Goal: Task Accomplishment & Management: Use online tool/utility

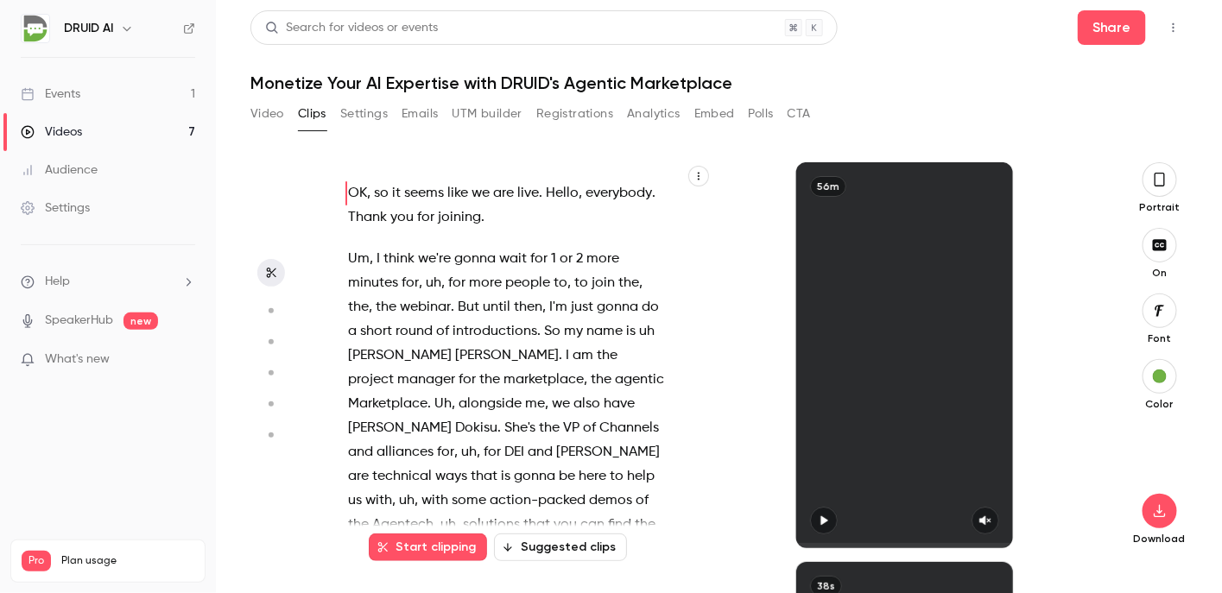
click at [63, 92] on div "Events" at bounding box center [51, 93] width 60 height 17
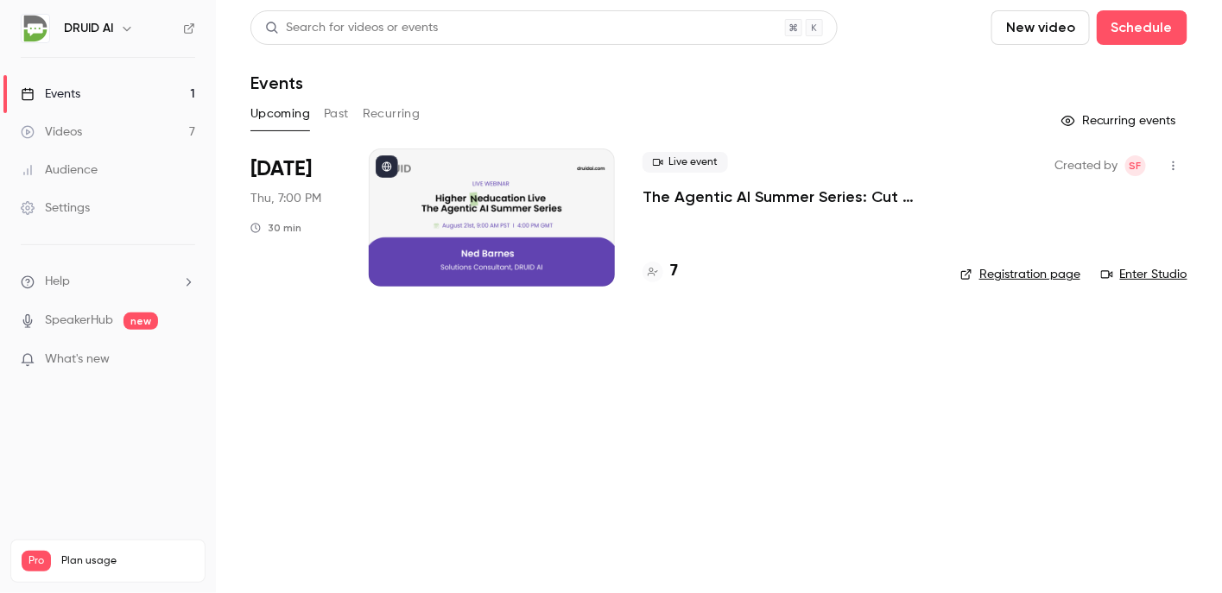
click at [336, 111] on button "Past" at bounding box center [336, 114] width 25 height 28
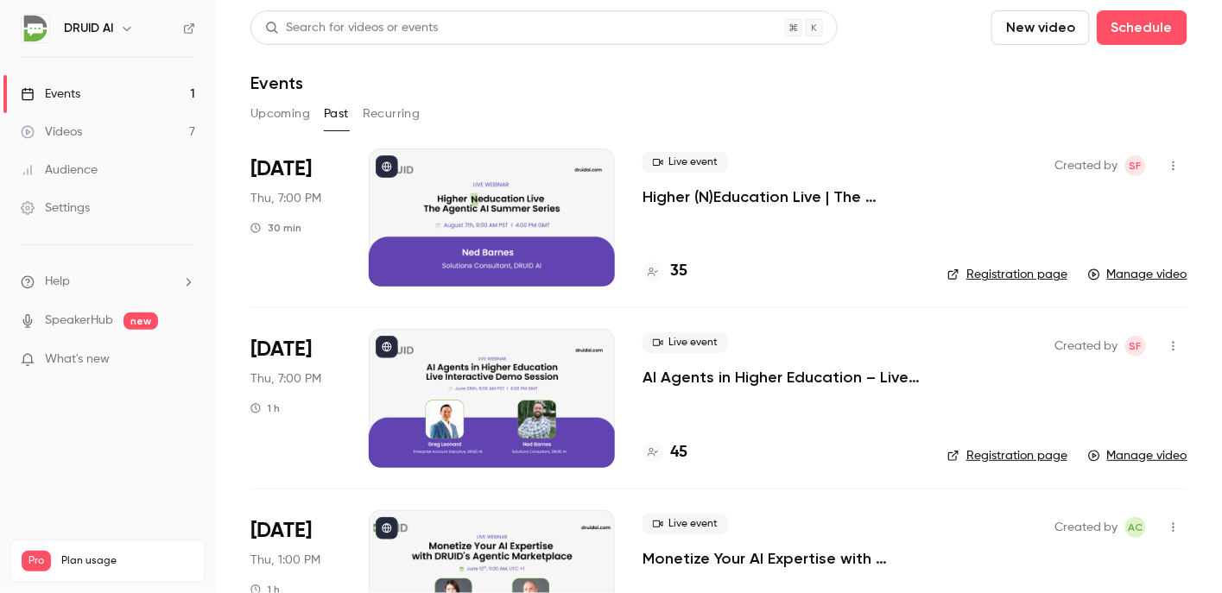
click at [501, 225] on div at bounding box center [492, 218] width 246 height 138
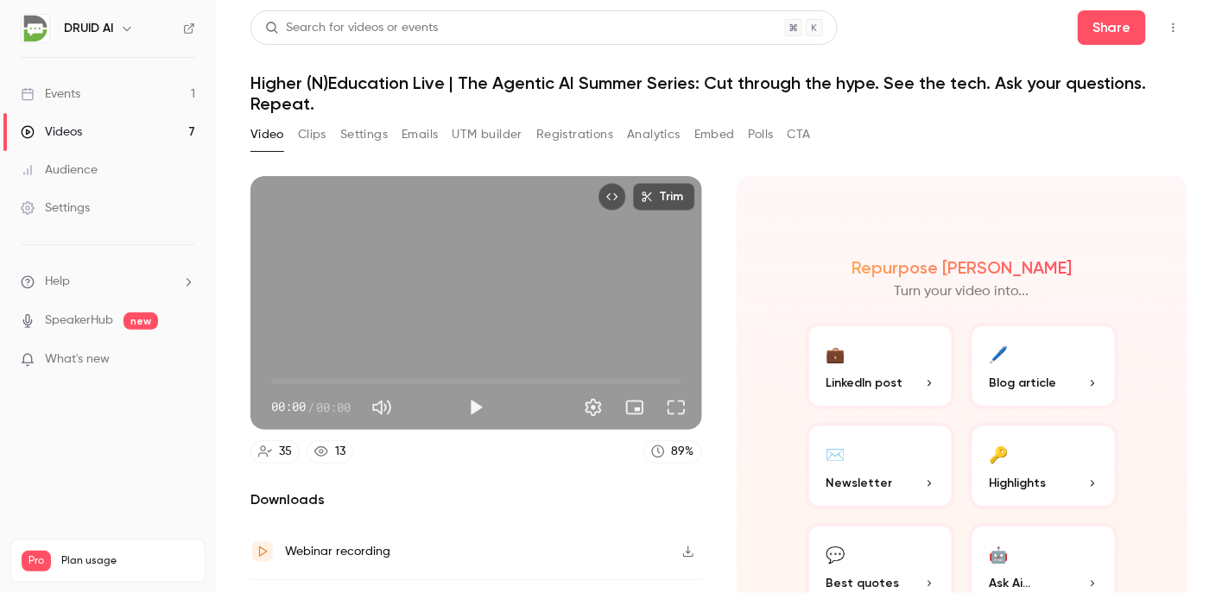
scroll to position [93, 0]
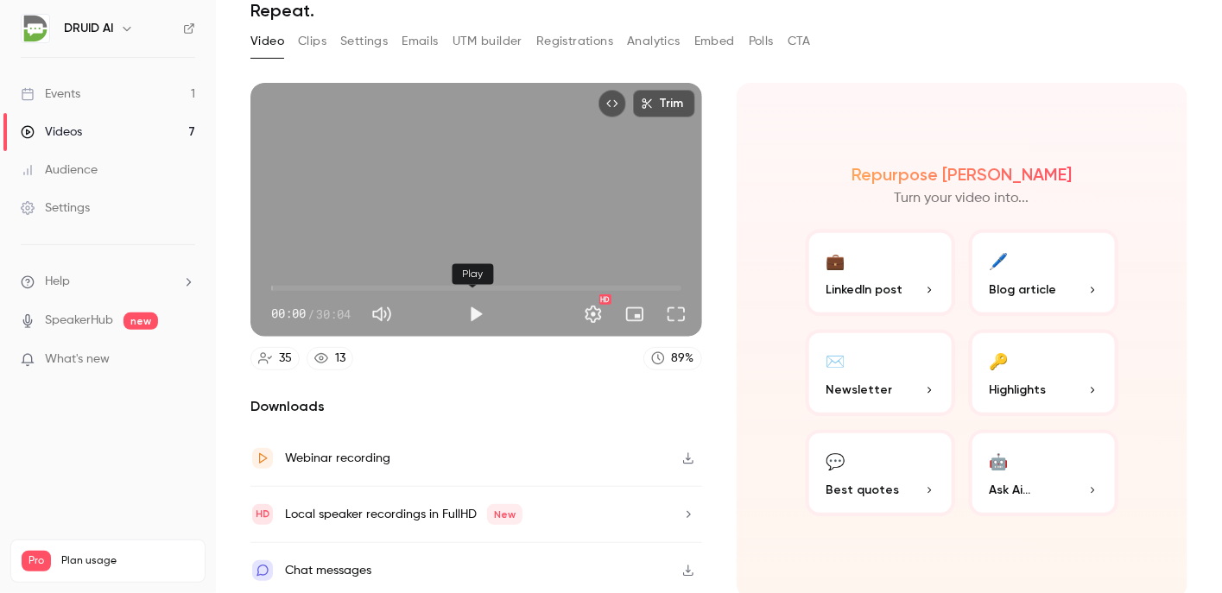
click at [472, 302] on button "Play" at bounding box center [476, 314] width 35 height 35
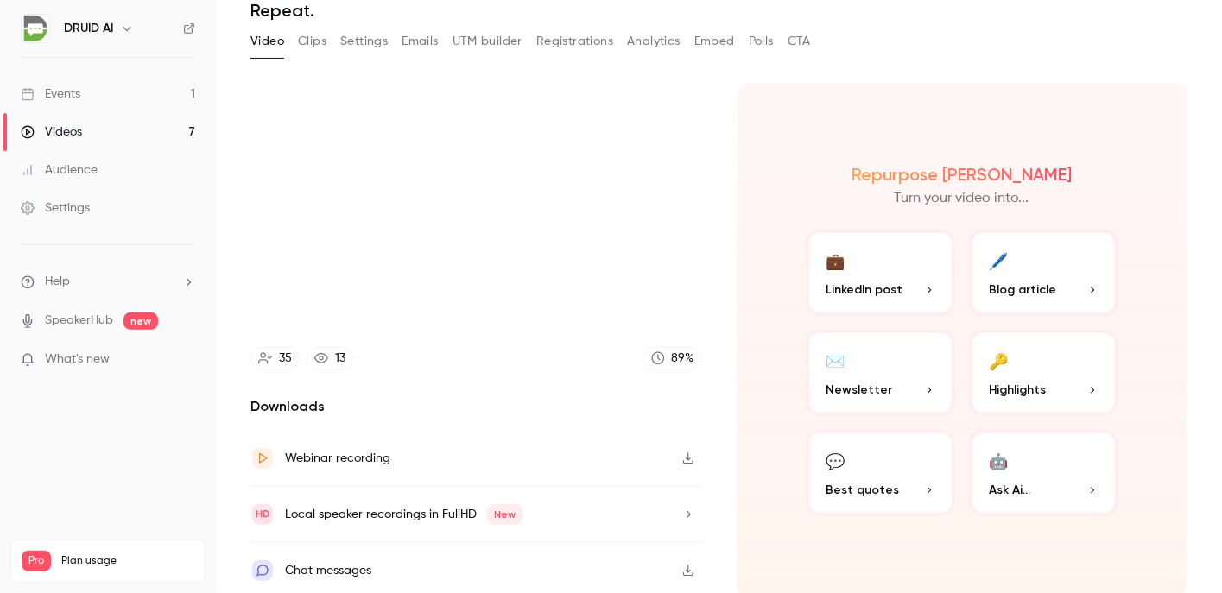
click at [842, 263] on button "💼 LinkedIn post" at bounding box center [880, 273] width 149 height 86
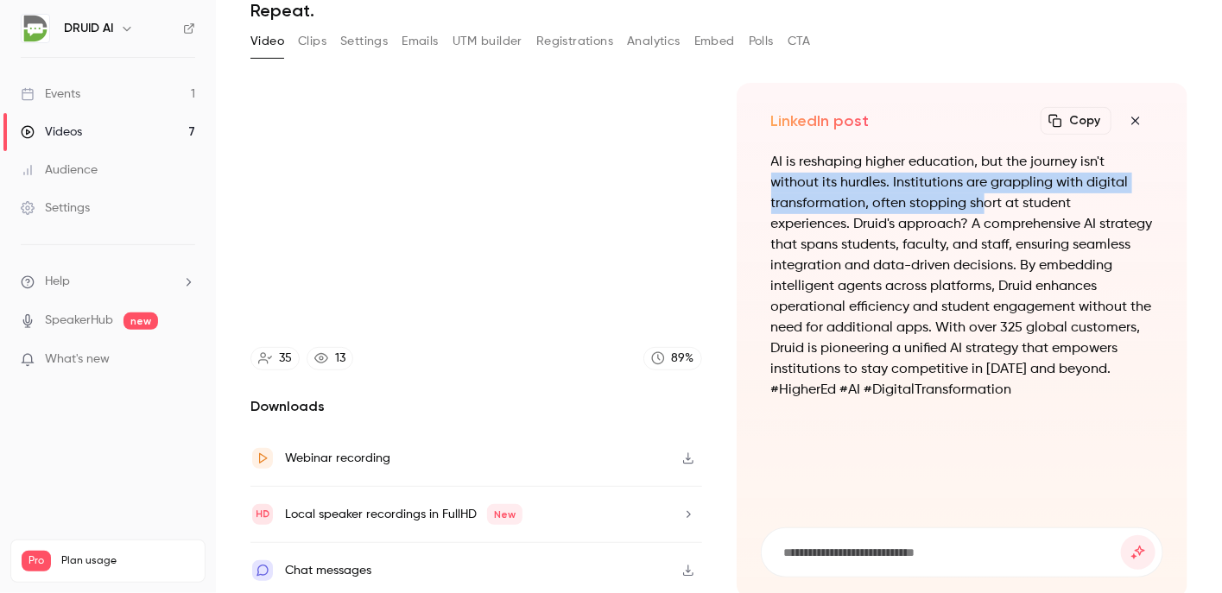
drag, startPoint x: 973, startPoint y: 194, endPoint x: 1206, endPoint y: 131, distance: 240.7
click at [1206, 131] on main "Search for videos or events Share Higher (N)Education Live | The Agentic AI Sum…" at bounding box center [719, 296] width 1006 height 593
drag, startPoint x: 1206, startPoint y: 131, endPoint x: 1124, endPoint y: 118, distance: 82.2
click at [1125, 118] on icon "button" at bounding box center [1135, 121] width 21 height 14
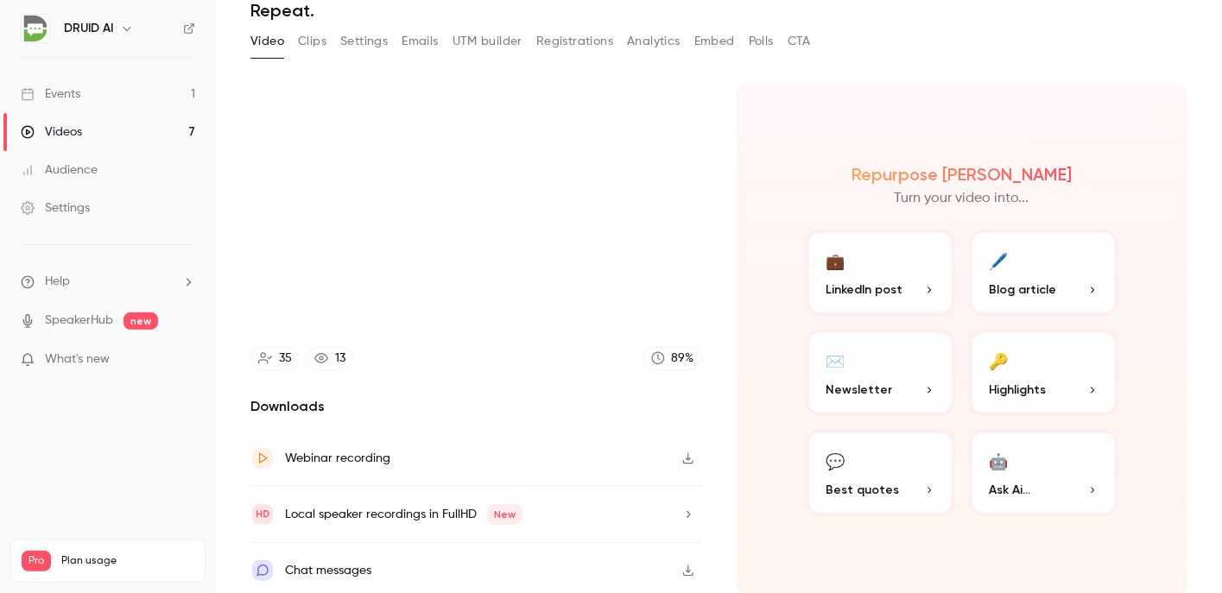
type input "****"
click at [321, 39] on button "Clips" at bounding box center [312, 42] width 28 height 28
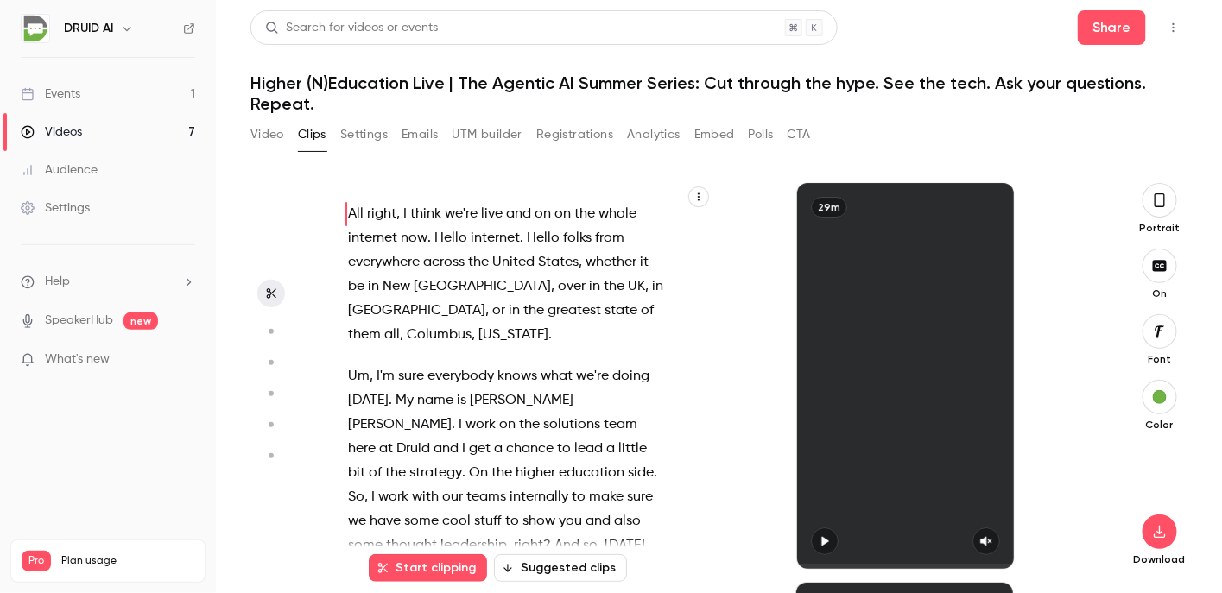
scroll to position [20, 0]
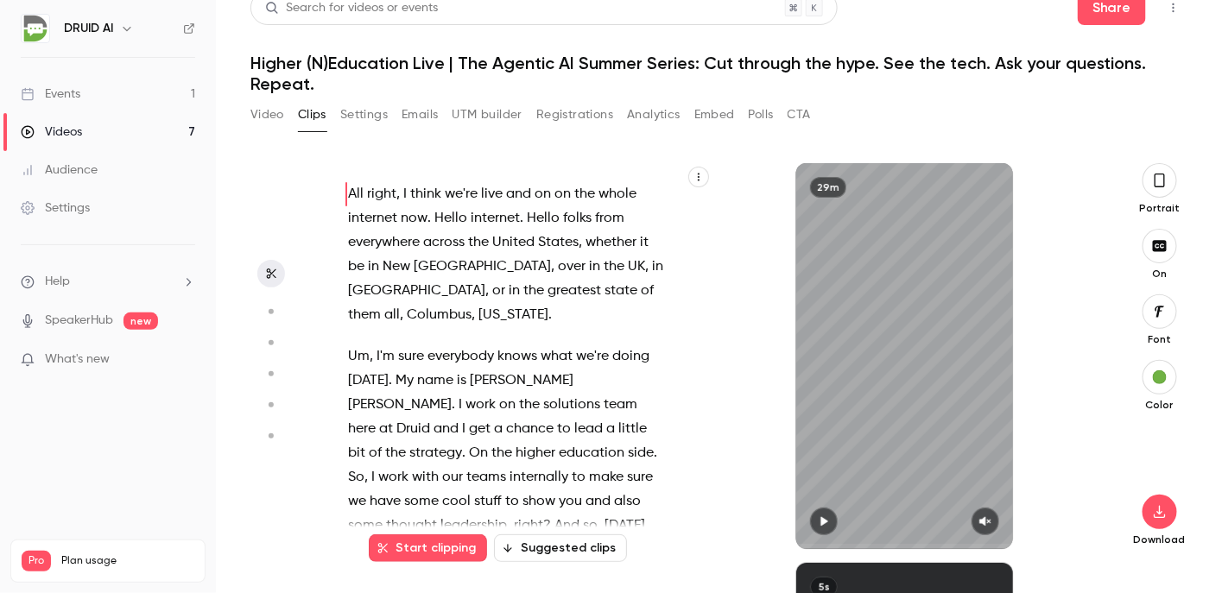
click at [551, 549] on button "Suggested clips" at bounding box center [560, 549] width 133 height 28
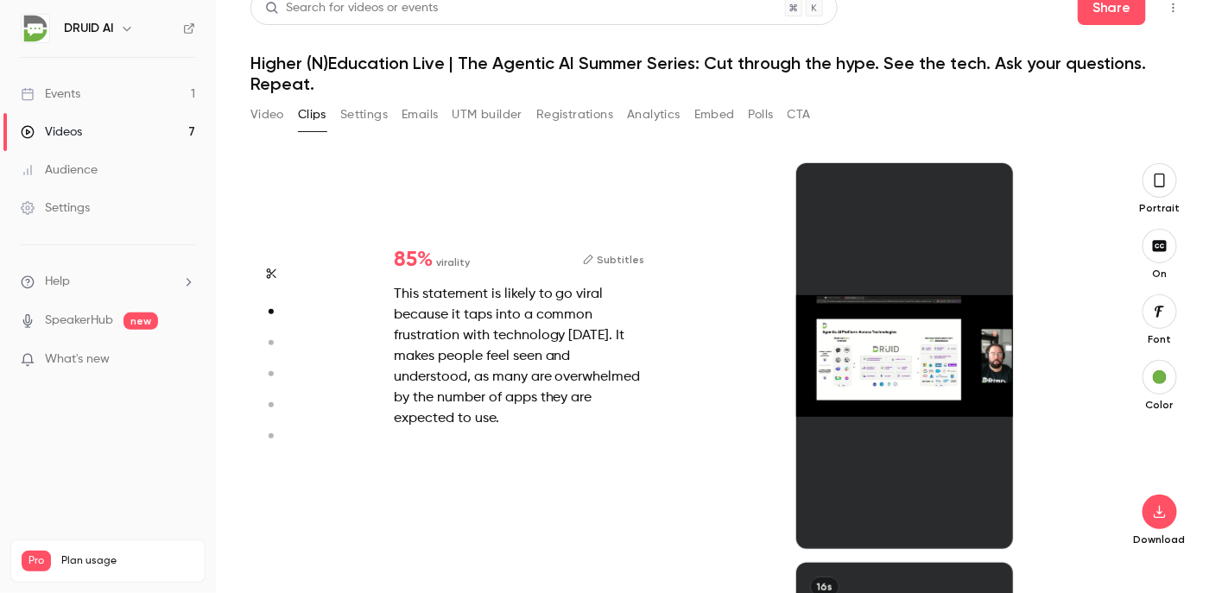
scroll to position [400, 0]
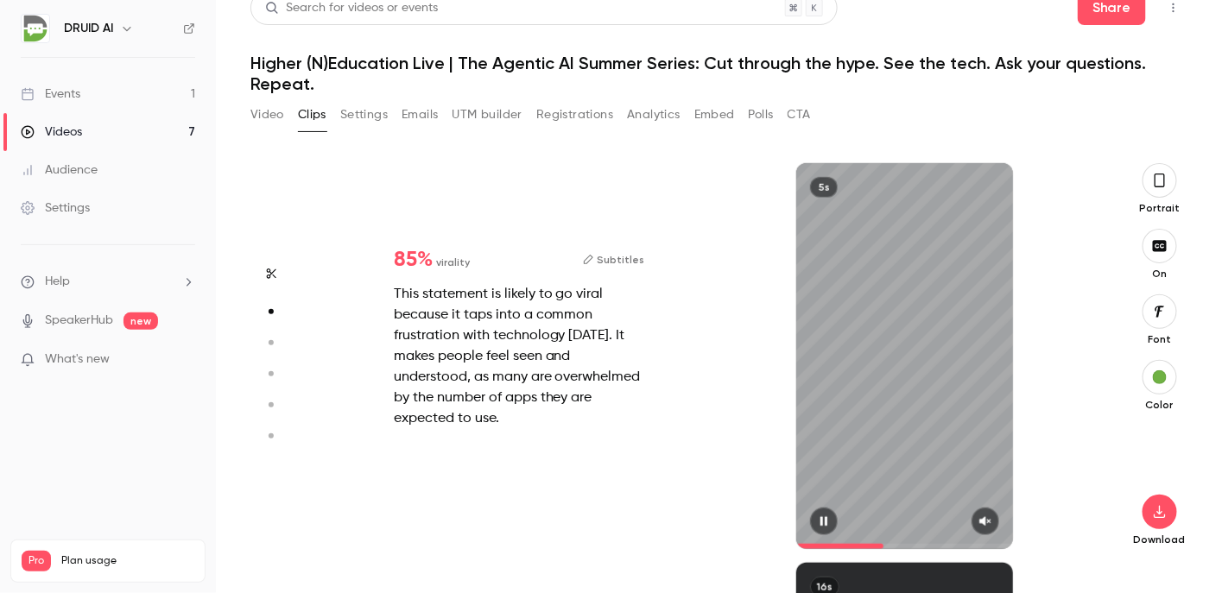
click at [981, 526] on icon "button" at bounding box center [985, 522] width 14 height 12
click at [820, 526] on icon "button" at bounding box center [824, 522] width 14 height 12
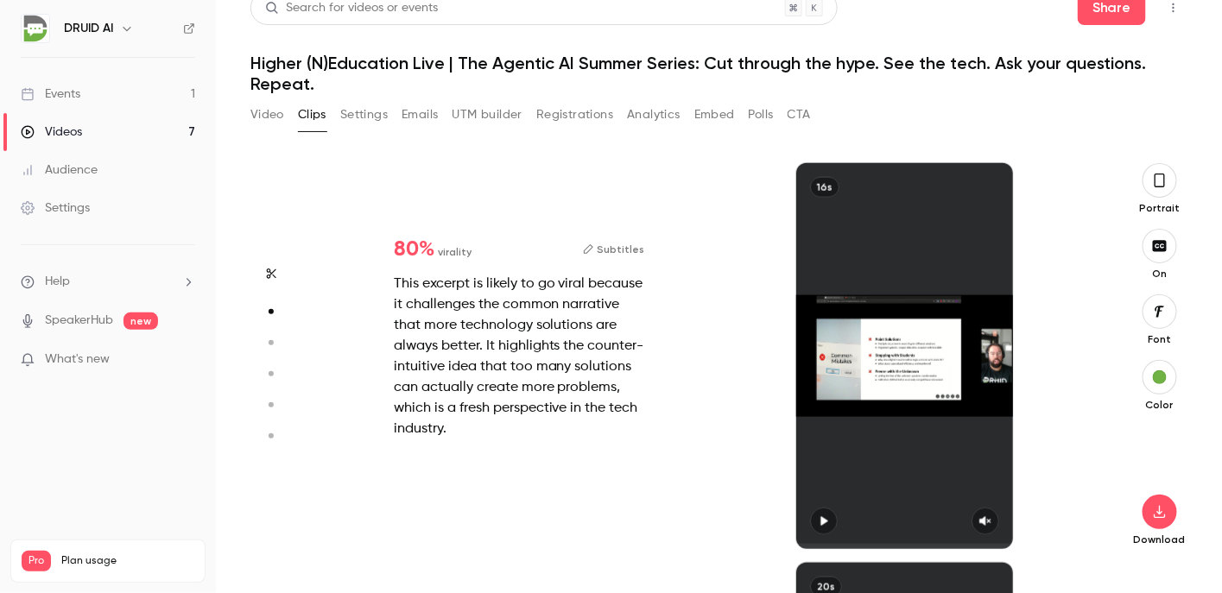
type input "*"
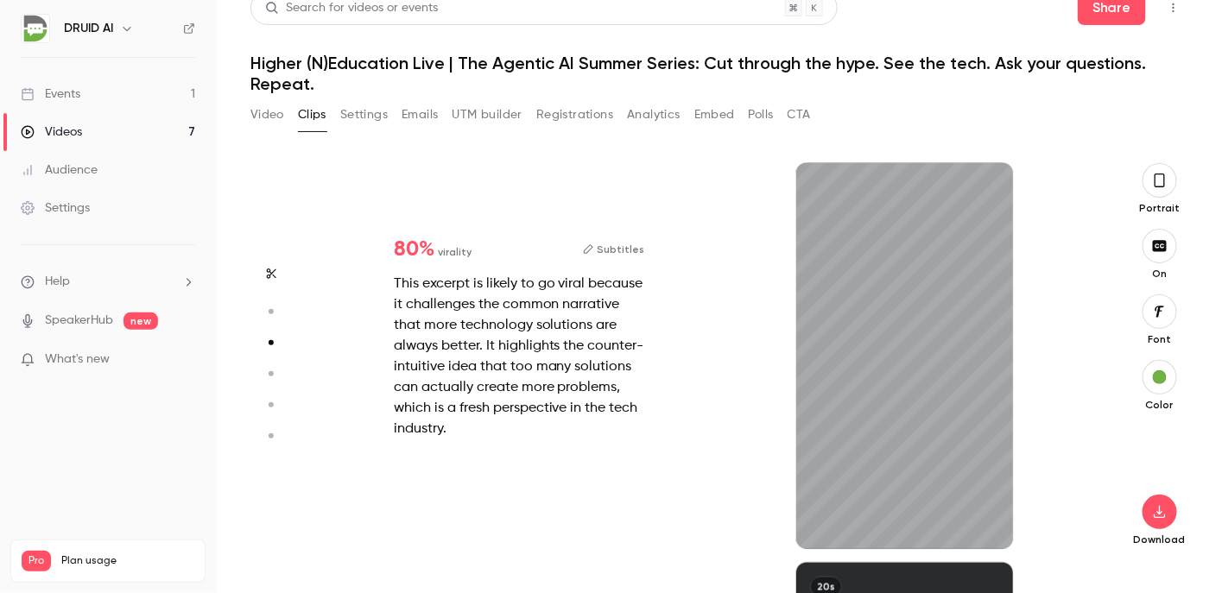
scroll to position [800, 0]
click at [810, 513] on button "button" at bounding box center [824, 522] width 28 height 28
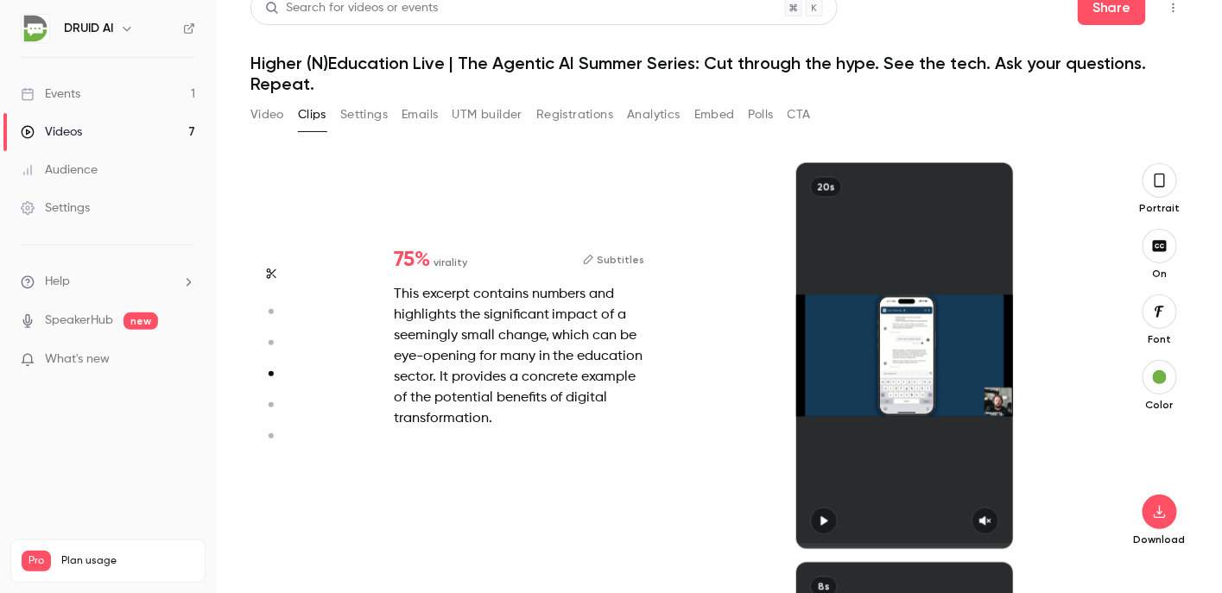
type input "*"
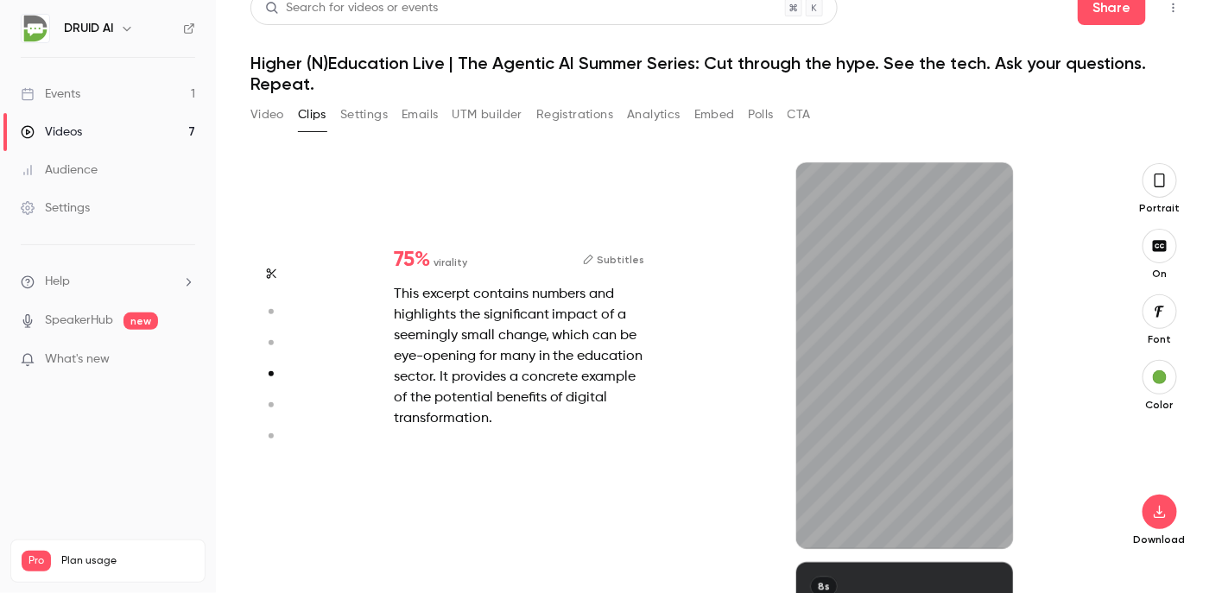
scroll to position [1200, 0]
click at [980, 519] on icon "button" at bounding box center [985, 521] width 11 height 9
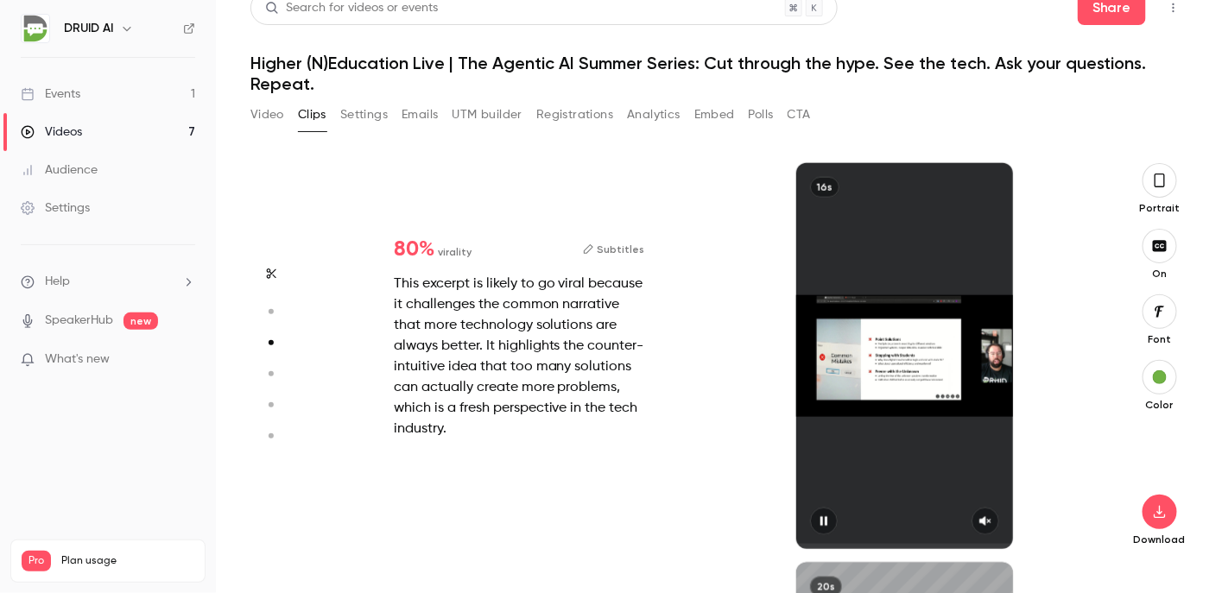
scroll to position [800, 0]
click at [978, 520] on div at bounding box center [904, 356] width 217 height 386
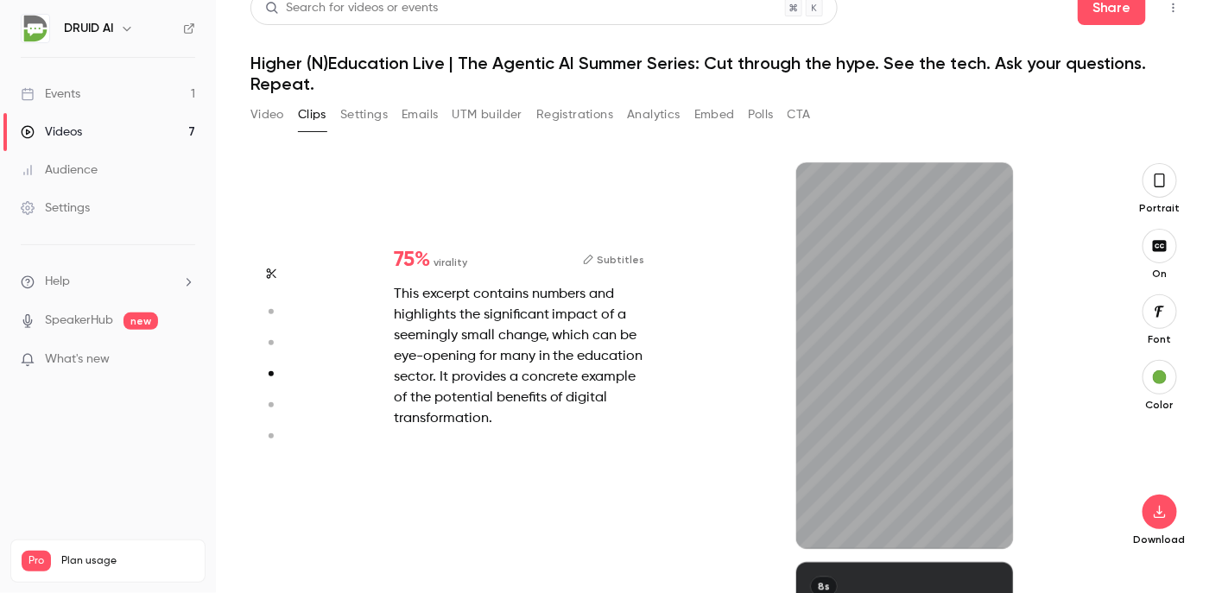
scroll to position [1200, 0]
click at [820, 522] on icon "button" at bounding box center [823, 521] width 7 height 9
click at [821, 522] on icon "button" at bounding box center [824, 521] width 7 height 9
click at [612, 253] on button "Subtitles" at bounding box center [614, 260] width 62 height 21
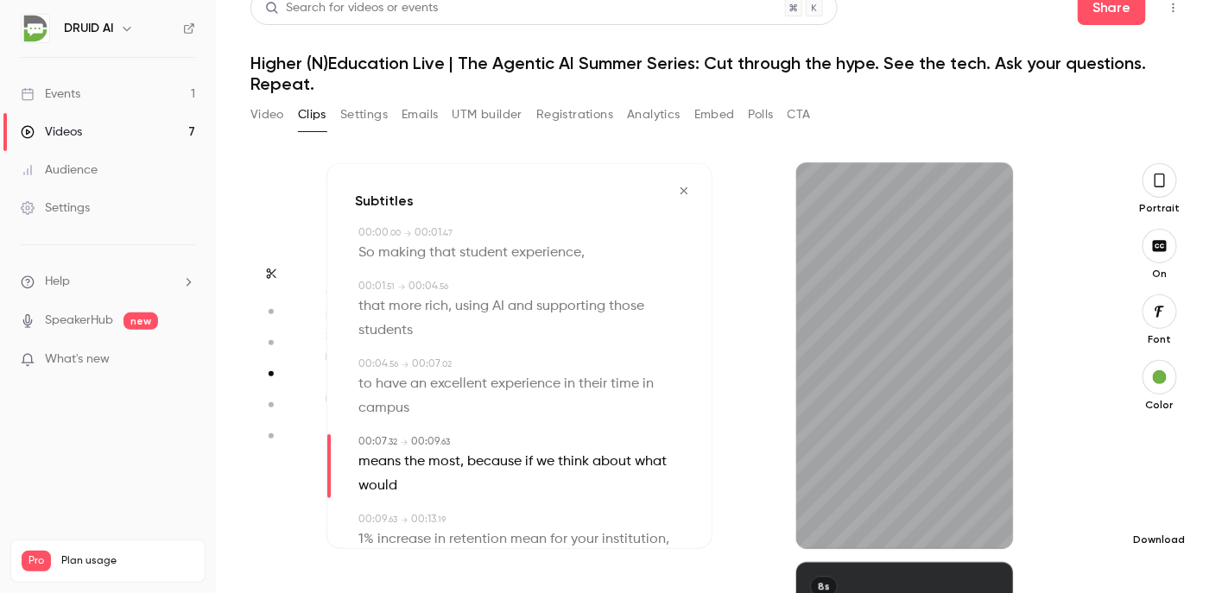
click at [1156, 516] on icon "button" at bounding box center [1159, 512] width 21 height 14
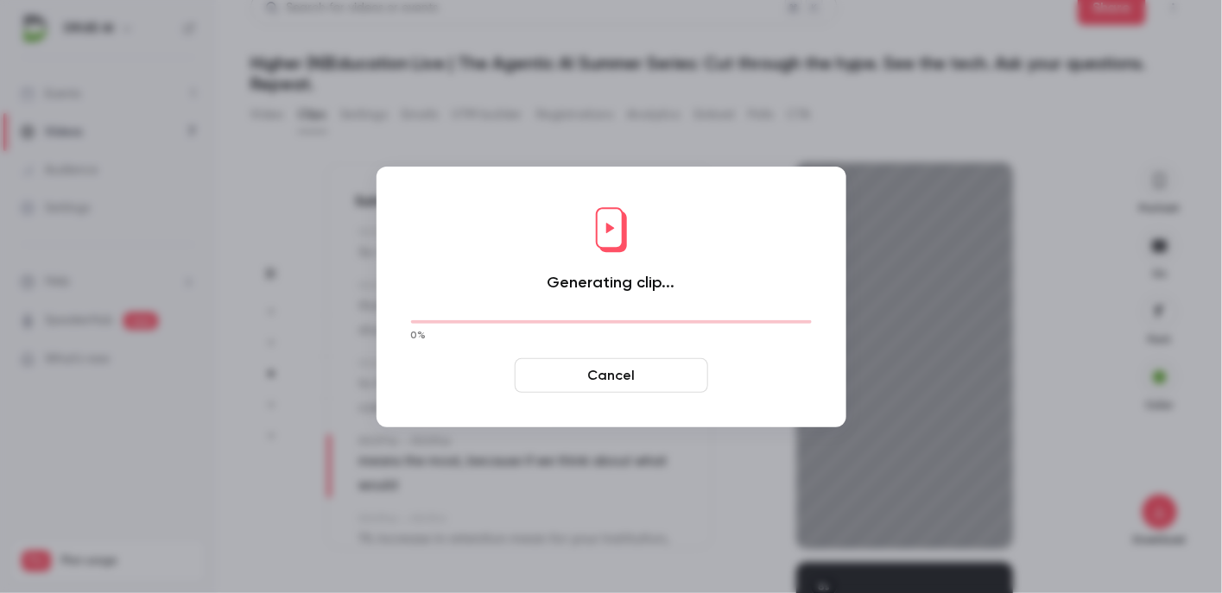
click at [620, 377] on button "Cancel" at bounding box center [611, 375] width 193 height 35
click at [601, 379] on button "Cancel" at bounding box center [611, 375] width 193 height 35
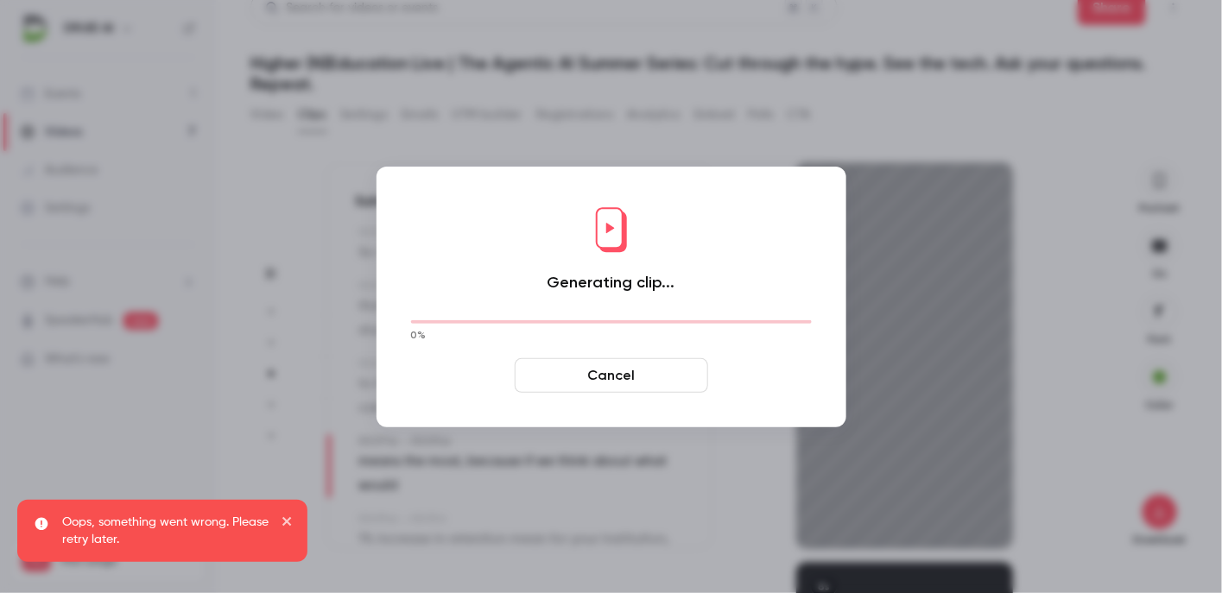
click at [287, 521] on icon "close" at bounding box center [288, 522] width 12 height 14
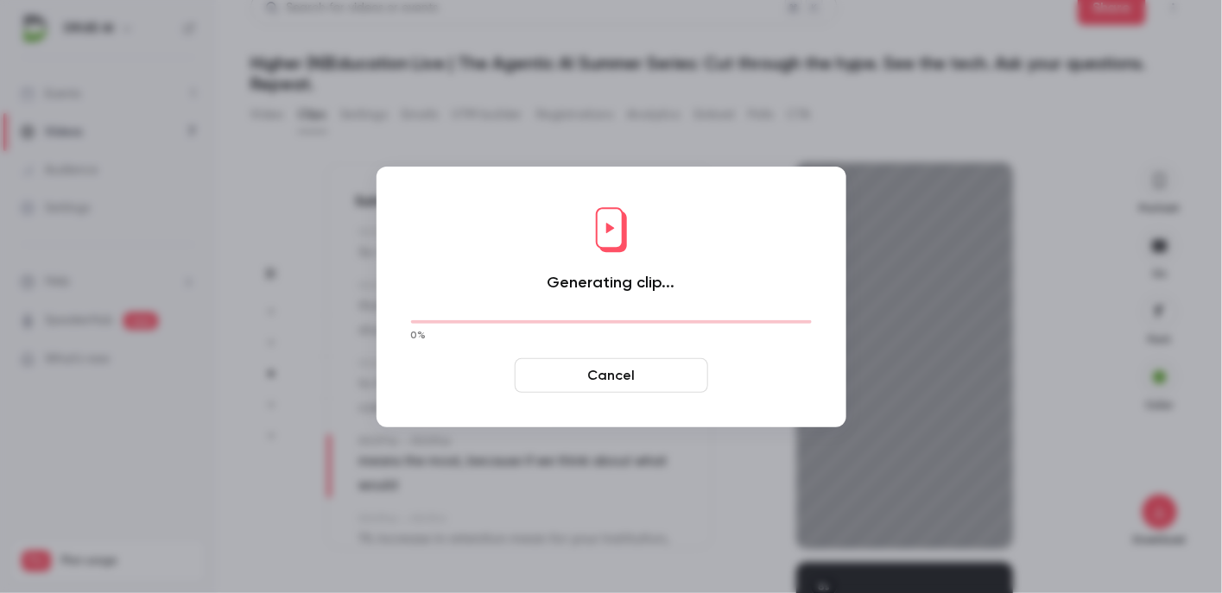
click at [617, 376] on button "Cancel" at bounding box center [611, 375] width 193 height 35
click at [588, 395] on div "Generating clip... 0 % Cancel" at bounding box center [611, 297] width 435 height 226
click at [653, 77] on div at bounding box center [611, 296] width 1222 height 593
type input "***"
click at [582, 374] on button "Cancel" at bounding box center [611, 375] width 193 height 35
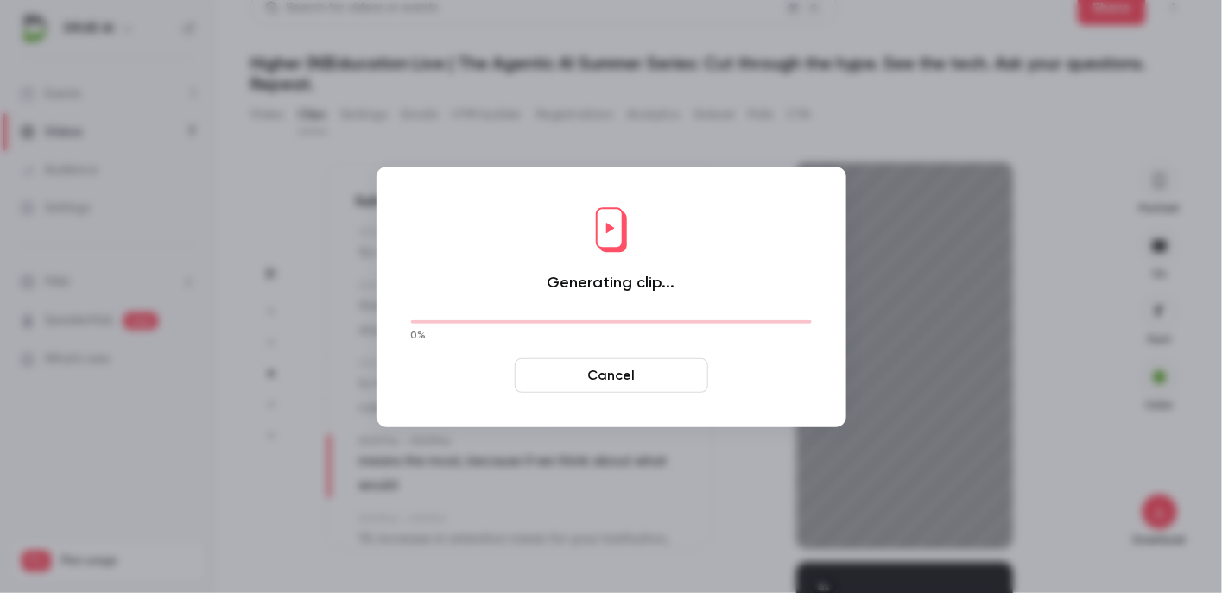
click at [585, 380] on button "Cancel" at bounding box center [611, 375] width 193 height 35
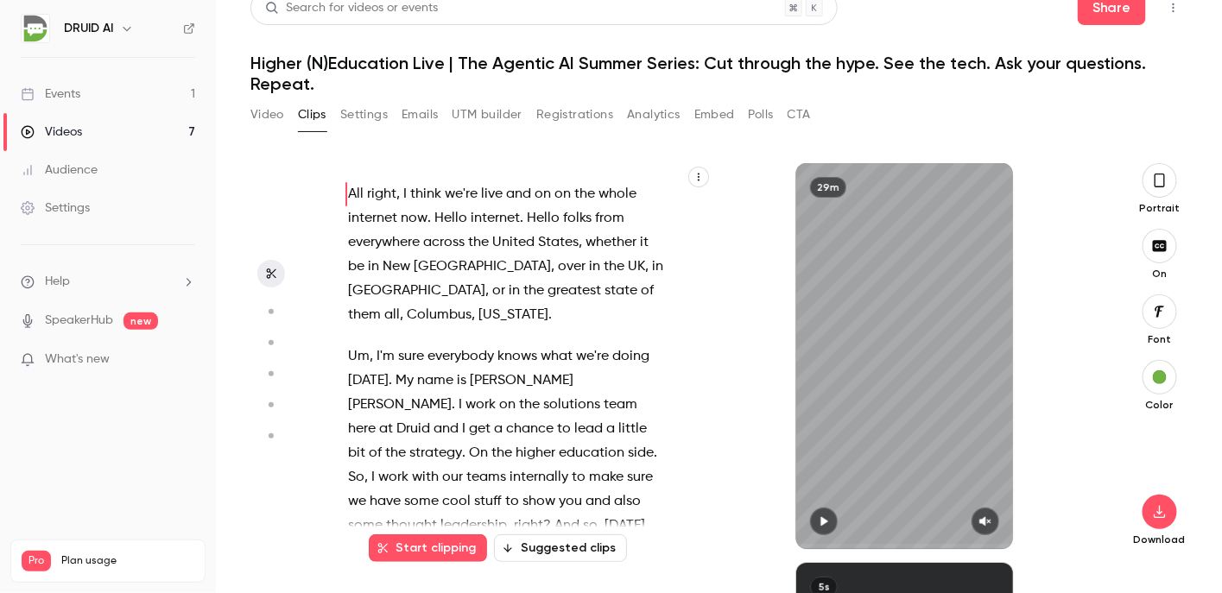
scroll to position [0, 0]
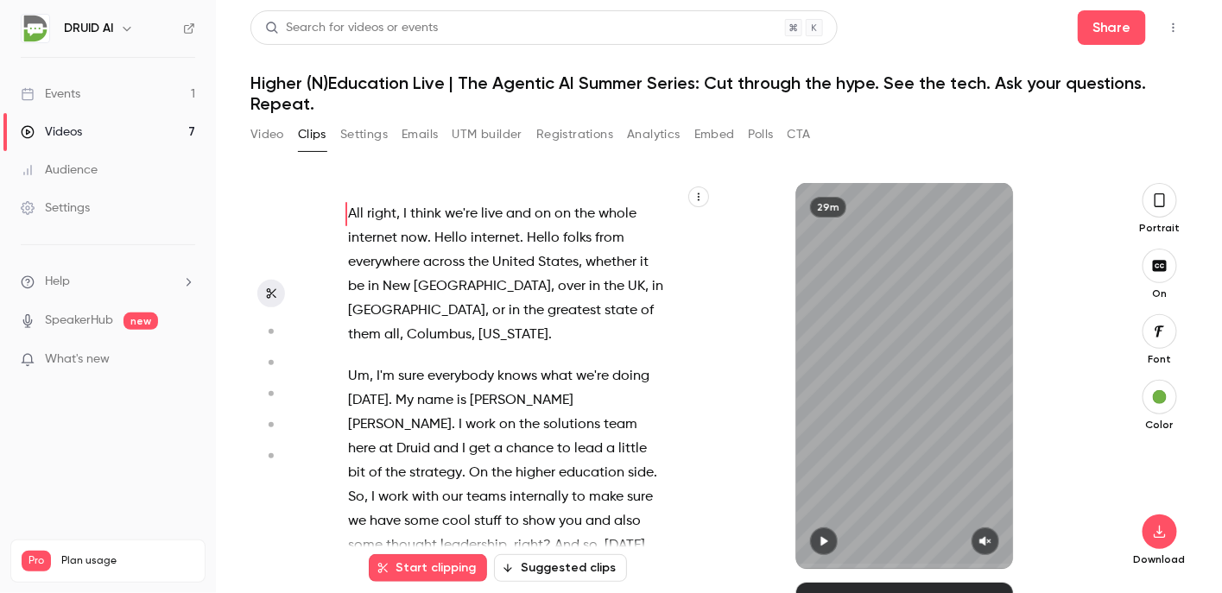
click at [1052, 218] on div "29m" at bounding box center [905, 376] width 386 height 386
click at [813, 535] on button "button" at bounding box center [824, 542] width 28 height 28
click at [813, 549] on button "button" at bounding box center [824, 542] width 28 height 28
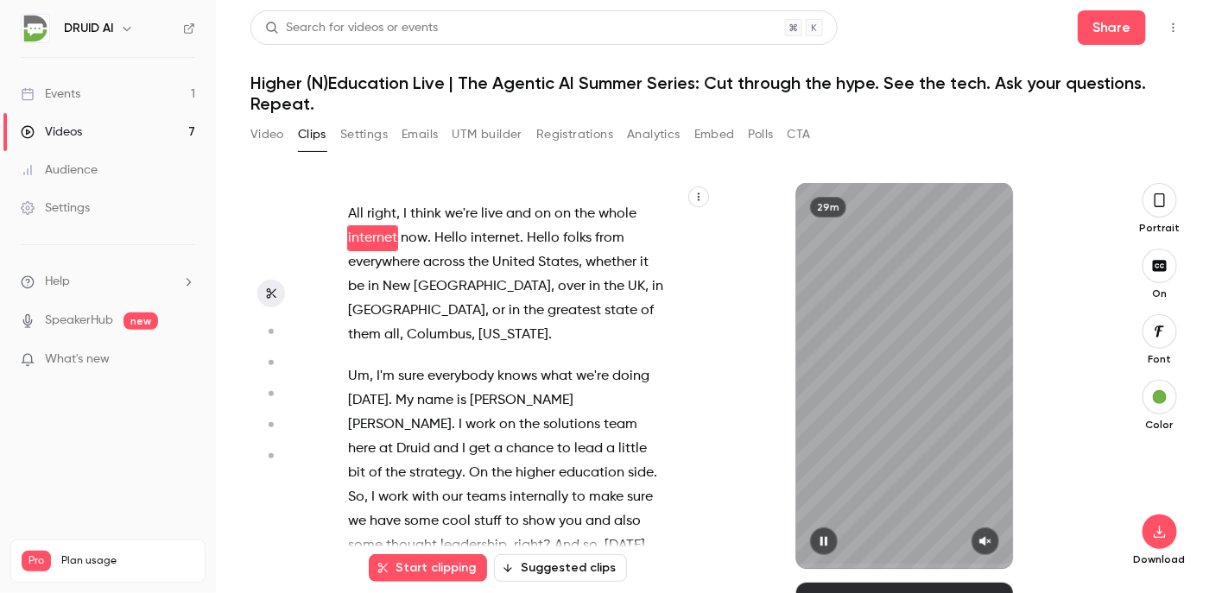
type input "***"
click at [810, 528] on button "button" at bounding box center [824, 542] width 28 height 28
click at [540, 563] on button "Suggested clips" at bounding box center [560, 568] width 133 height 28
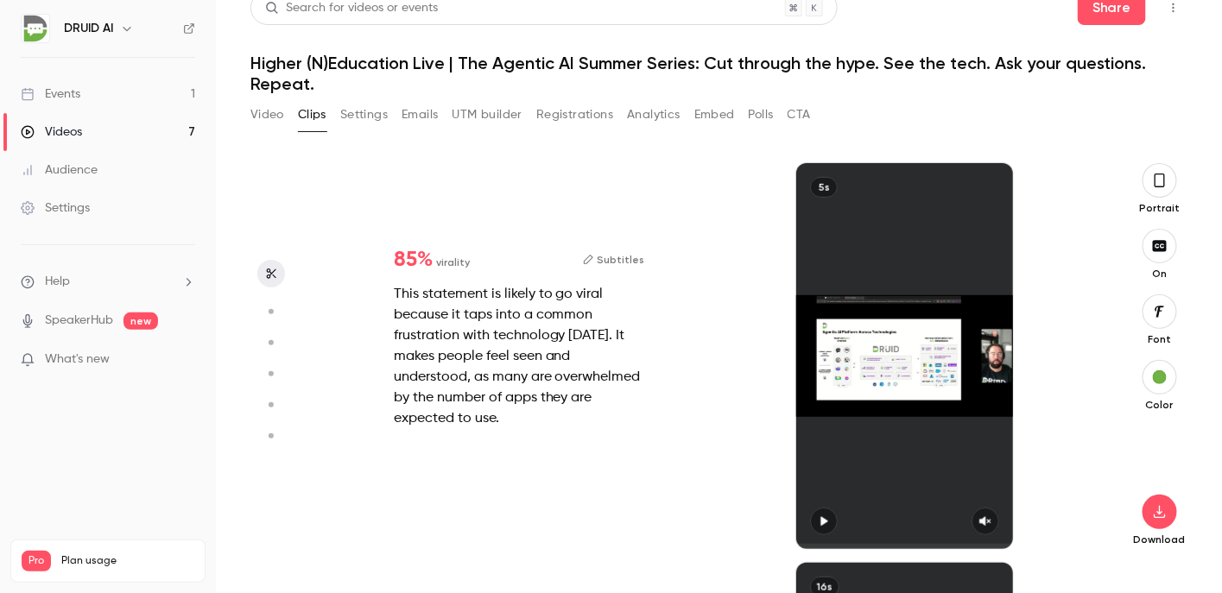
type input "***"
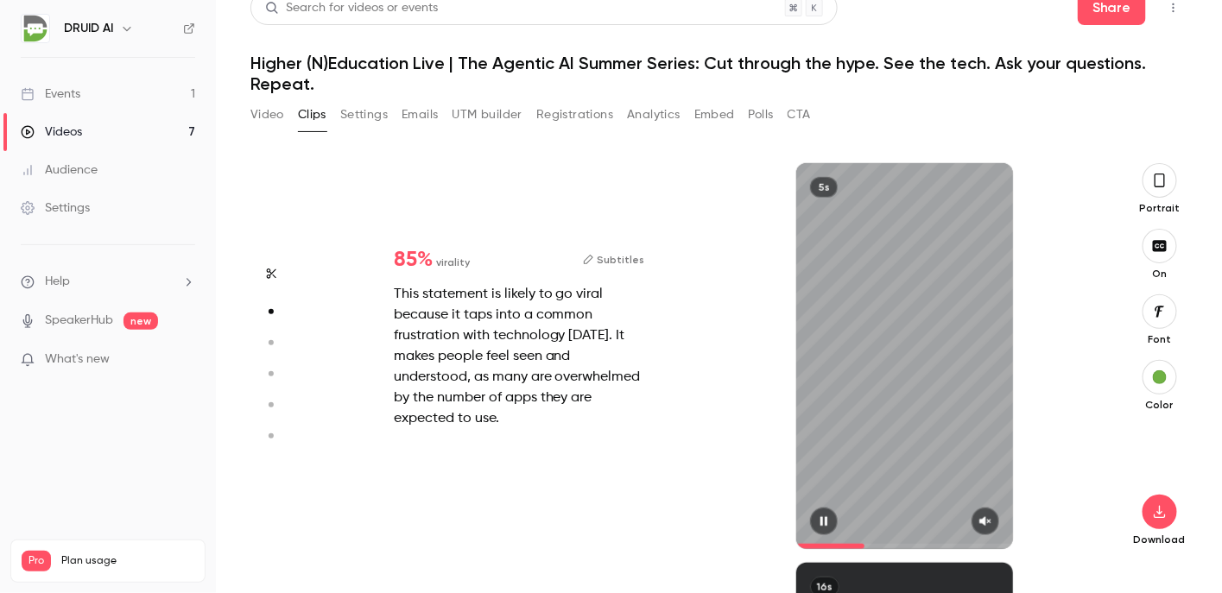
click at [980, 521] on icon "button" at bounding box center [985, 521] width 11 height 9
type input "***"
click at [266, 341] on icon "button" at bounding box center [271, 343] width 16 height 12
type input "***"
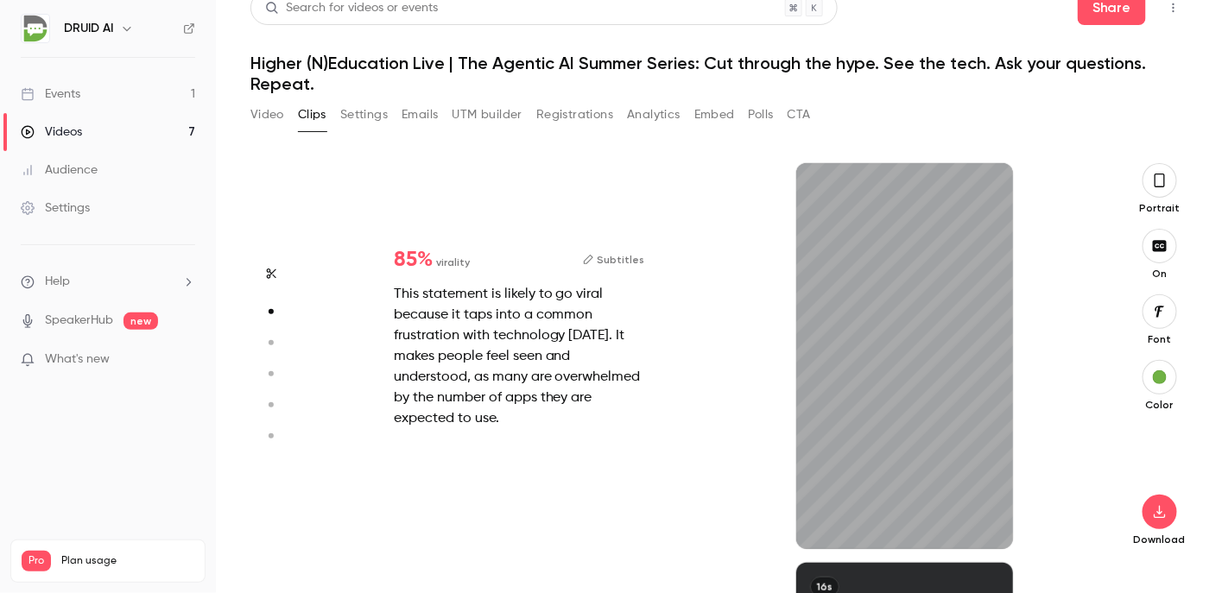
type input "***"
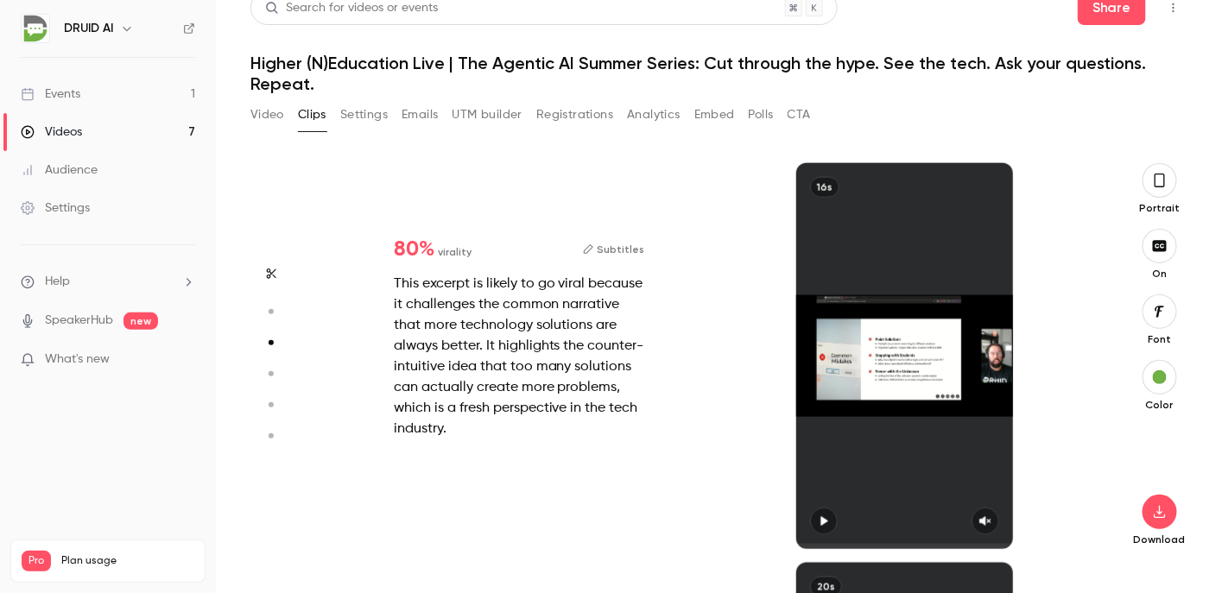
type input "*"
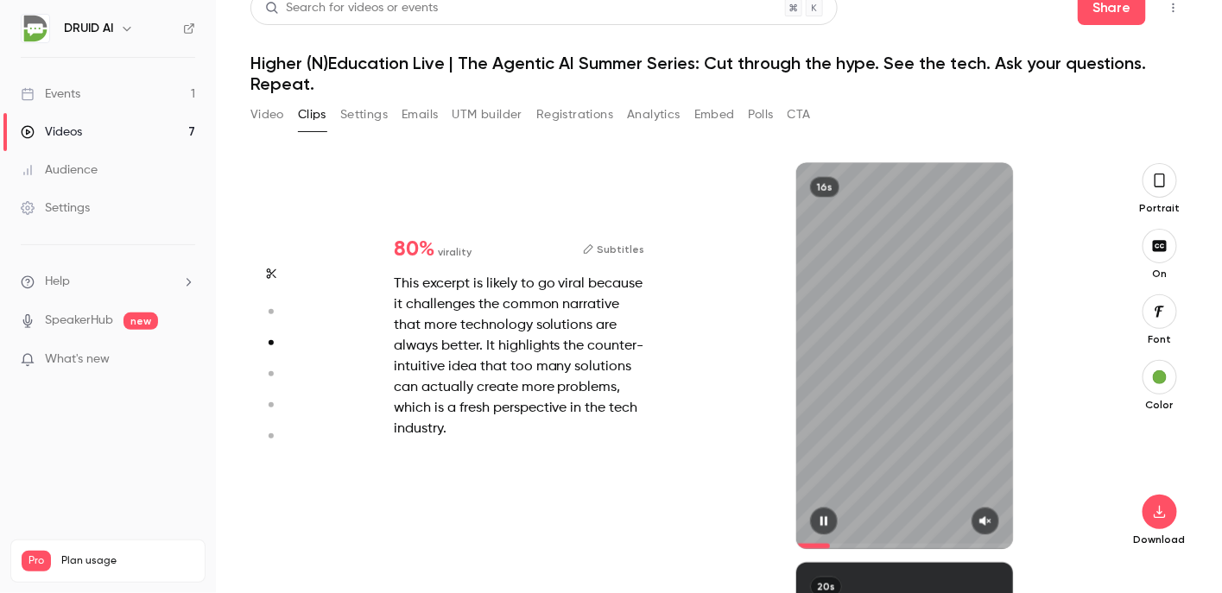
click at [984, 523] on button "button" at bounding box center [985, 522] width 28 height 28
type input "****"
click at [270, 366] on button "button" at bounding box center [271, 374] width 28 height 28
type input "***"
type input "****"
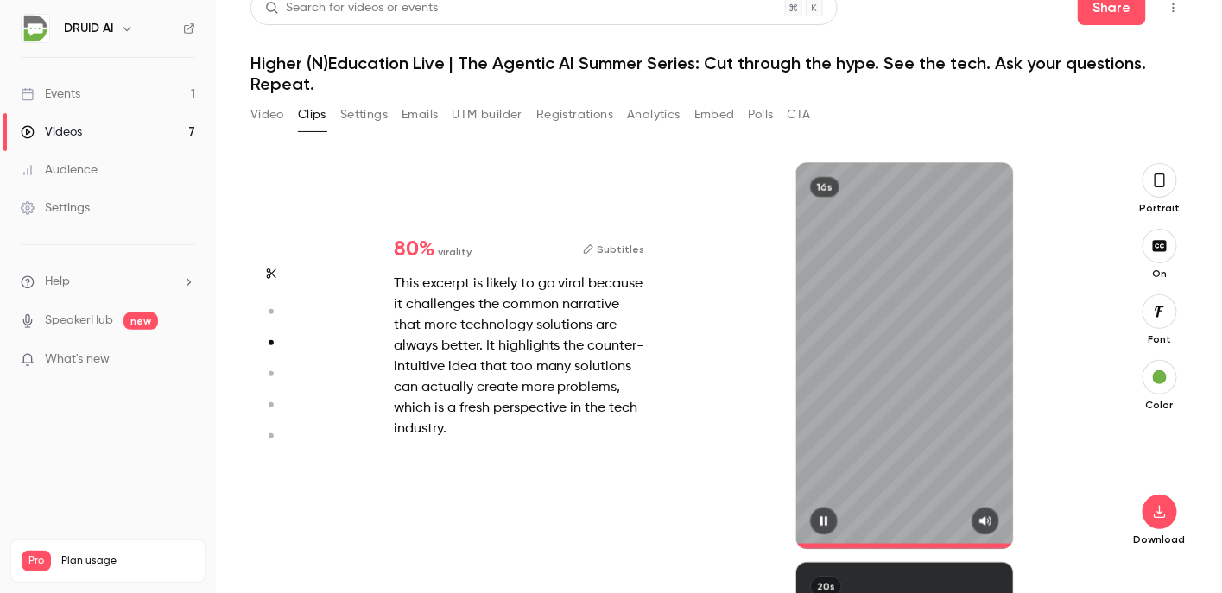
type input "***"
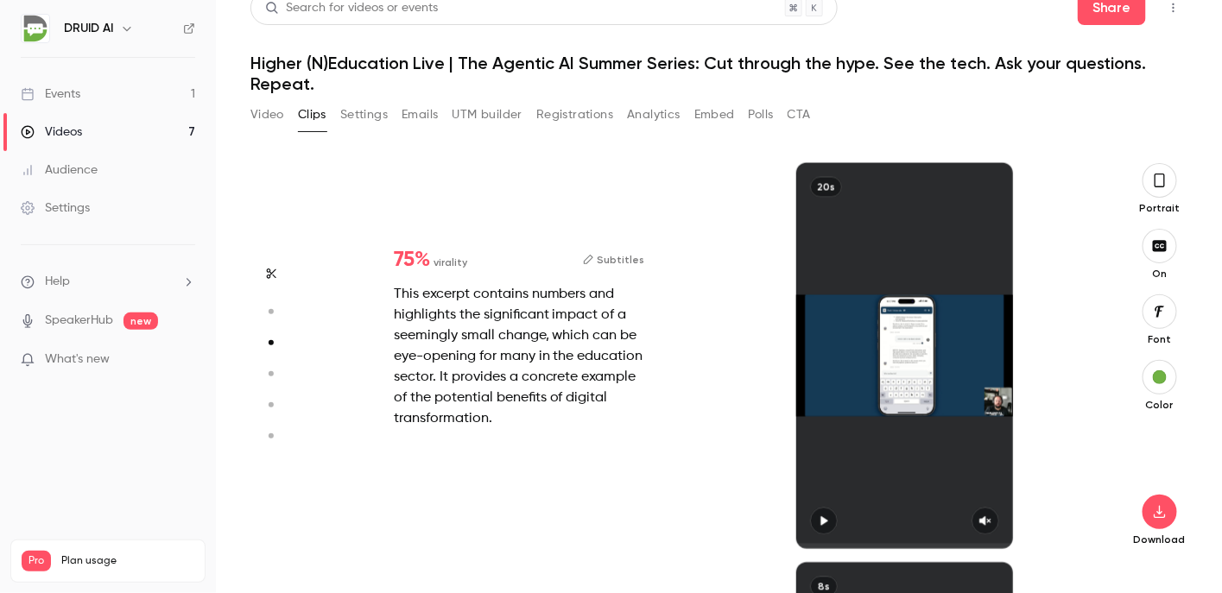
type input "*"
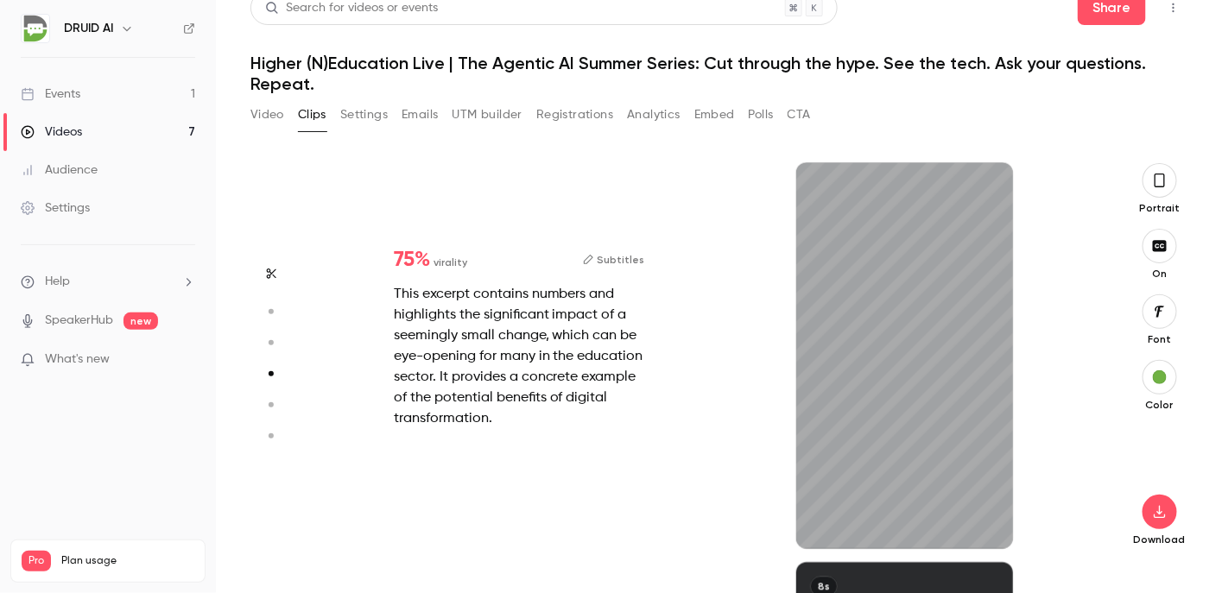
type input "***"
click at [623, 256] on button "Subtitles" at bounding box center [614, 260] width 62 height 21
type input "***"
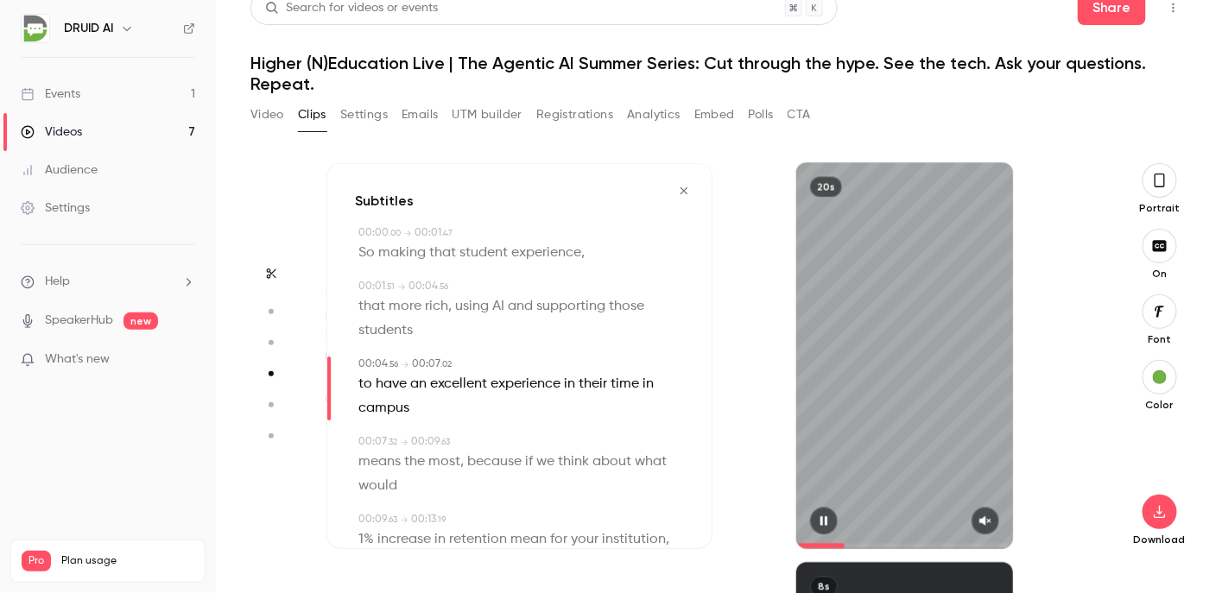
click at [959, 516] on div at bounding box center [904, 522] width 217 height 28
click at [971, 520] on button "button" at bounding box center [985, 522] width 28 height 28
click at [1159, 510] on button "button" at bounding box center [1159, 512] width 35 height 35
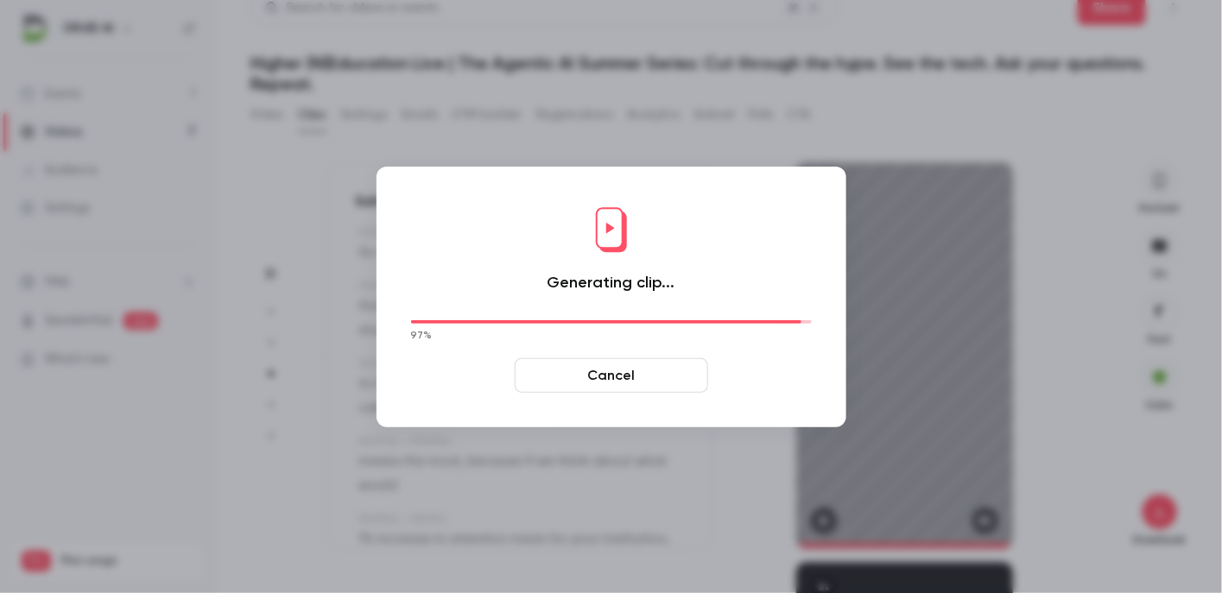
click at [617, 377] on button "Cancel" at bounding box center [611, 375] width 193 height 35
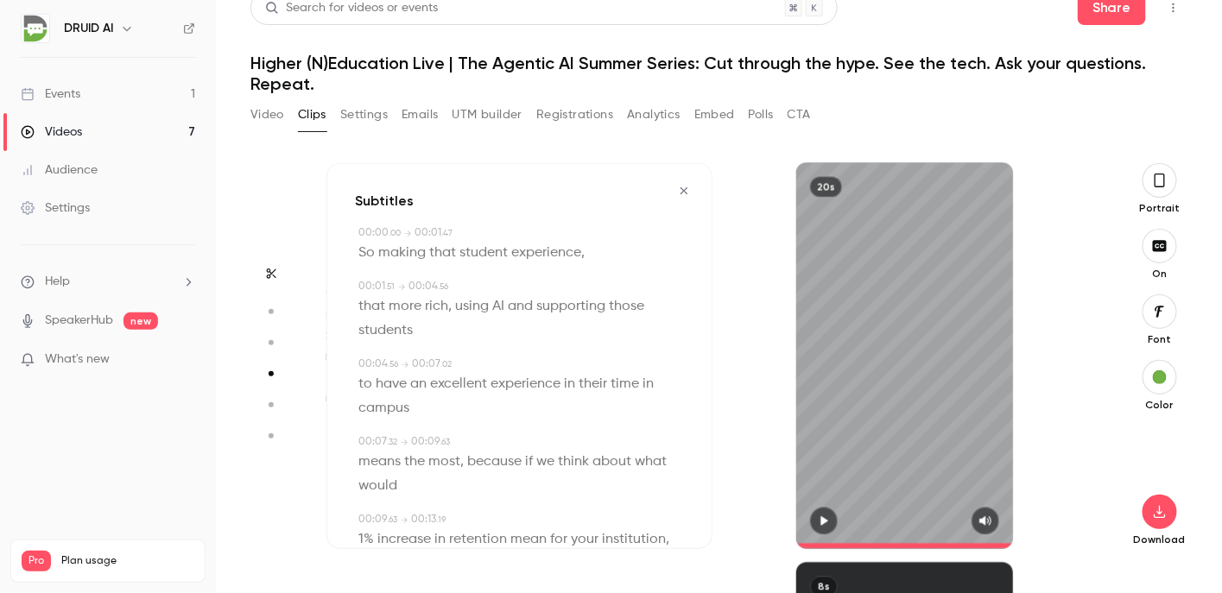
click at [823, 524] on button "button" at bounding box center [824, 522] width 28 height 28
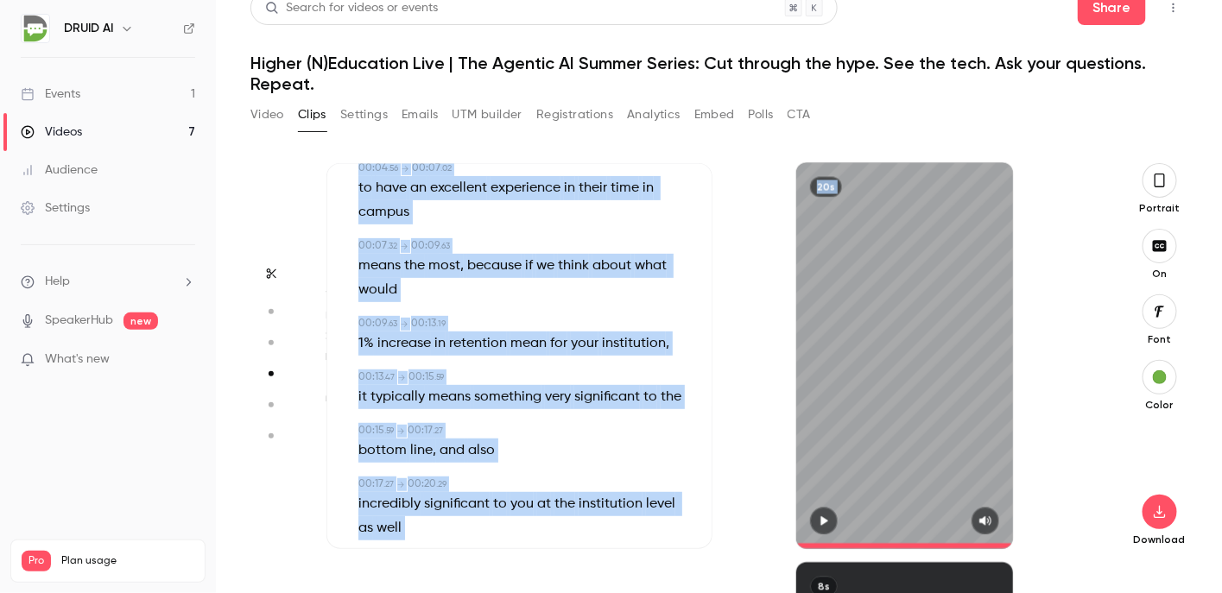
scroll to position [278, 0]
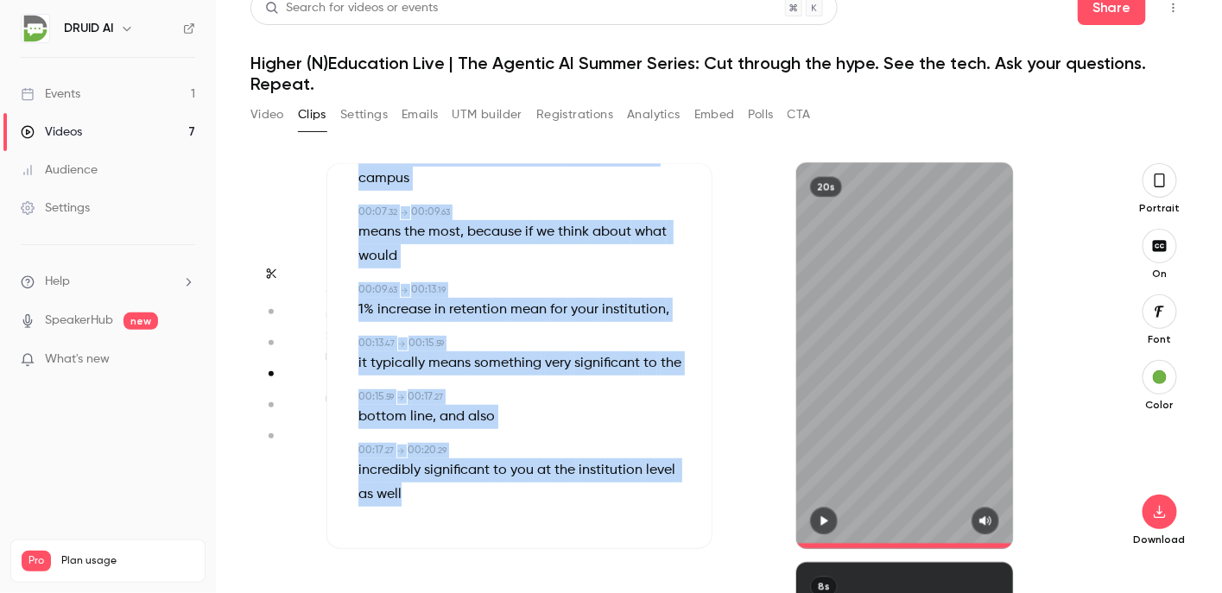
drag, startPoint x: 358, startPoint y: 251, endPoint x: 444, endPoint y: 496, distance: 258.9
click at [444, 496] on div "Subtitles 00:00 . 00 → 00:01 . 47 So making that student experience , 00:01 . 5…" at bounding box center [519, 356] width 386 height 386
copy div "So making that student experience , 00:01 . 51 → 00:04 . 56 that more rich , us…"
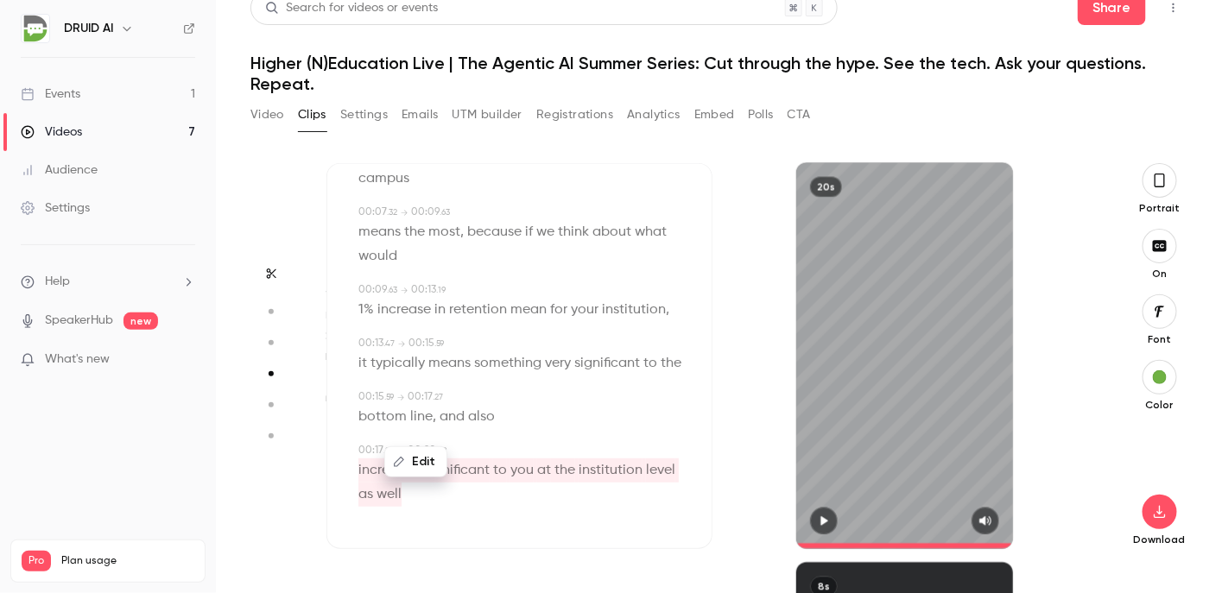
click at [447, 481] on span "significant" at bounding box center [457, 471] width 66 height 24
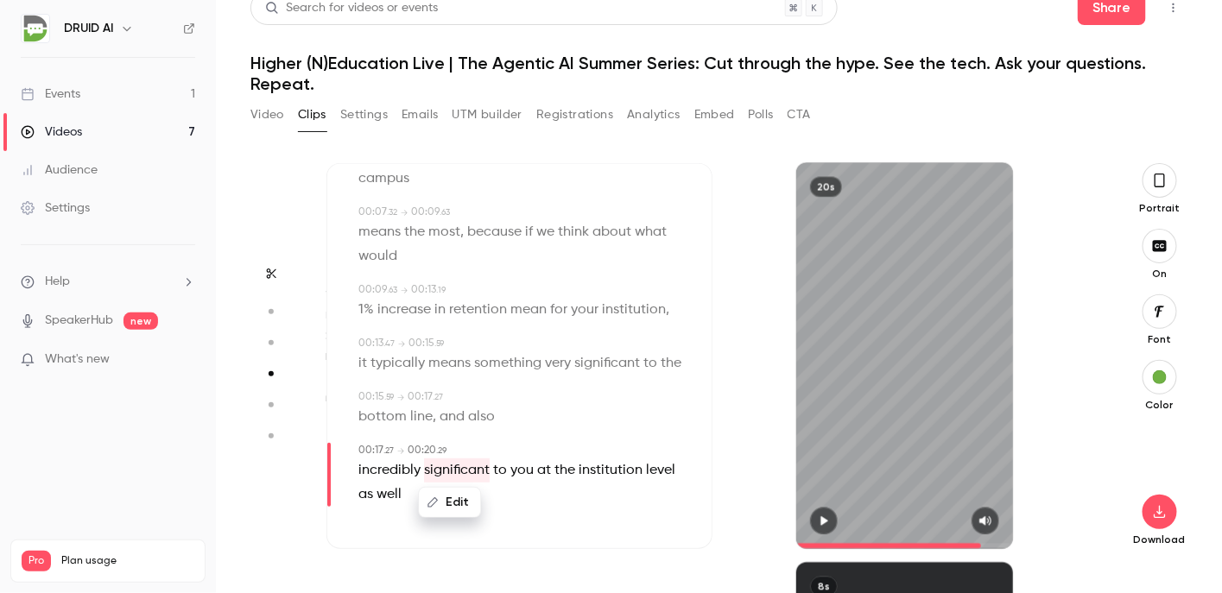
type input "****"
click at [1094, 493] on section "Start clipping Suggested clips 29m 85 % virality Subtitles This statement is li…" at bounding box center [718, 378] width 937 height 431
click at [1149, 518] on icon "button" at bounding box center [1159, 512] width 21 height 14
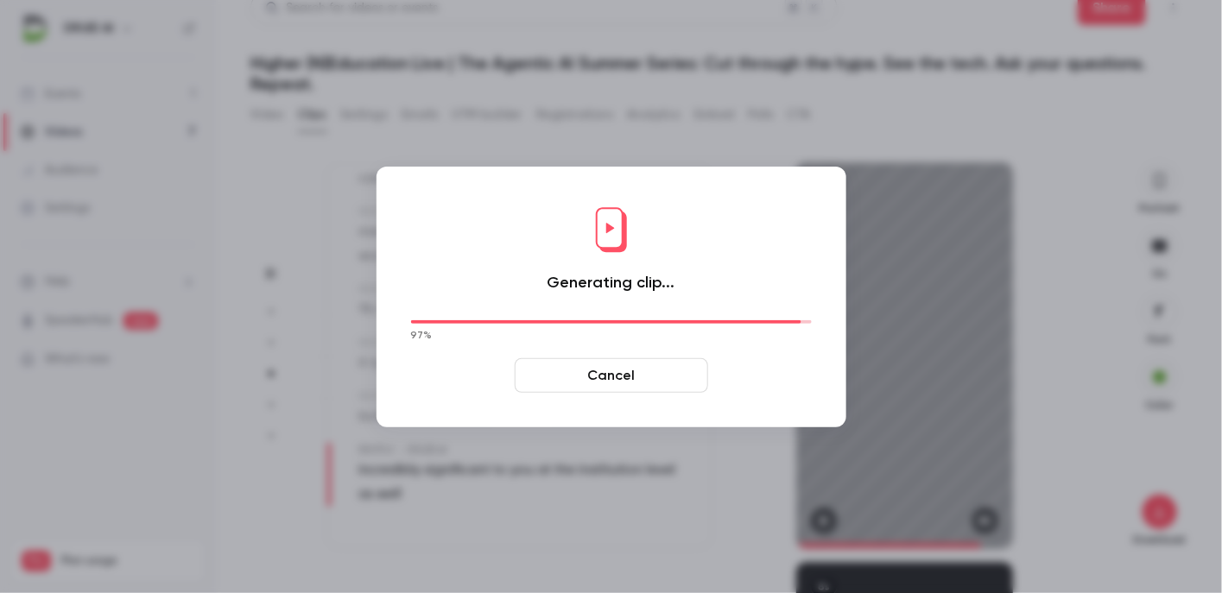
click at [627, 367] on button "Cancel" at bounding box center [611, 375] width 193 height 35
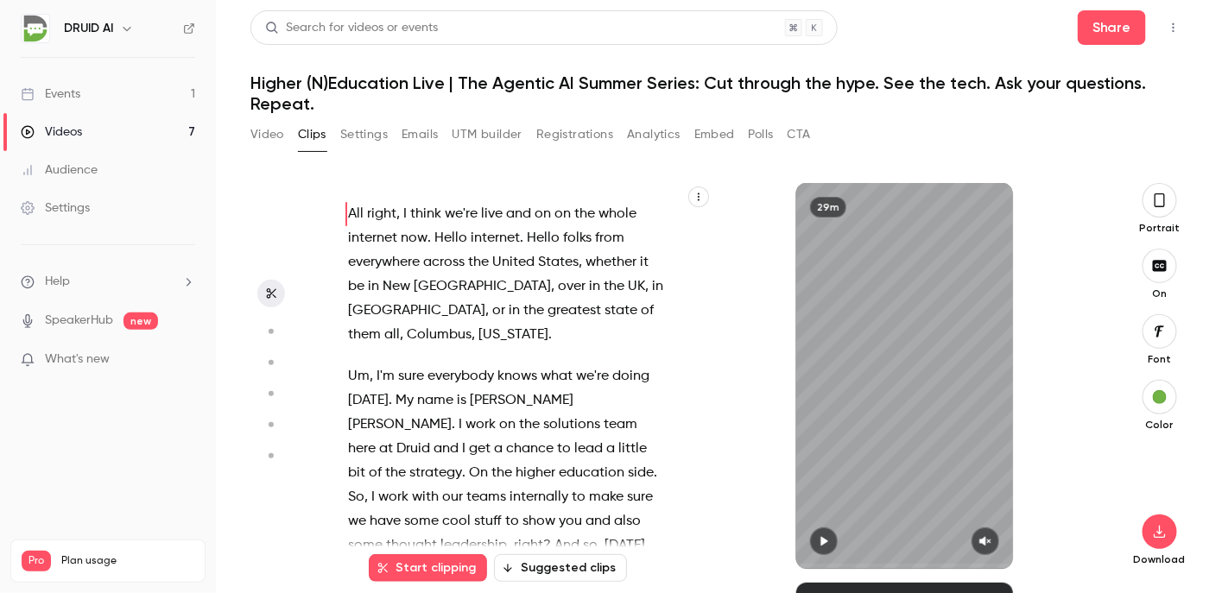
click at [581, 559] on button "Suggested clips" at bounding box center [560, 568] width 133 height 28
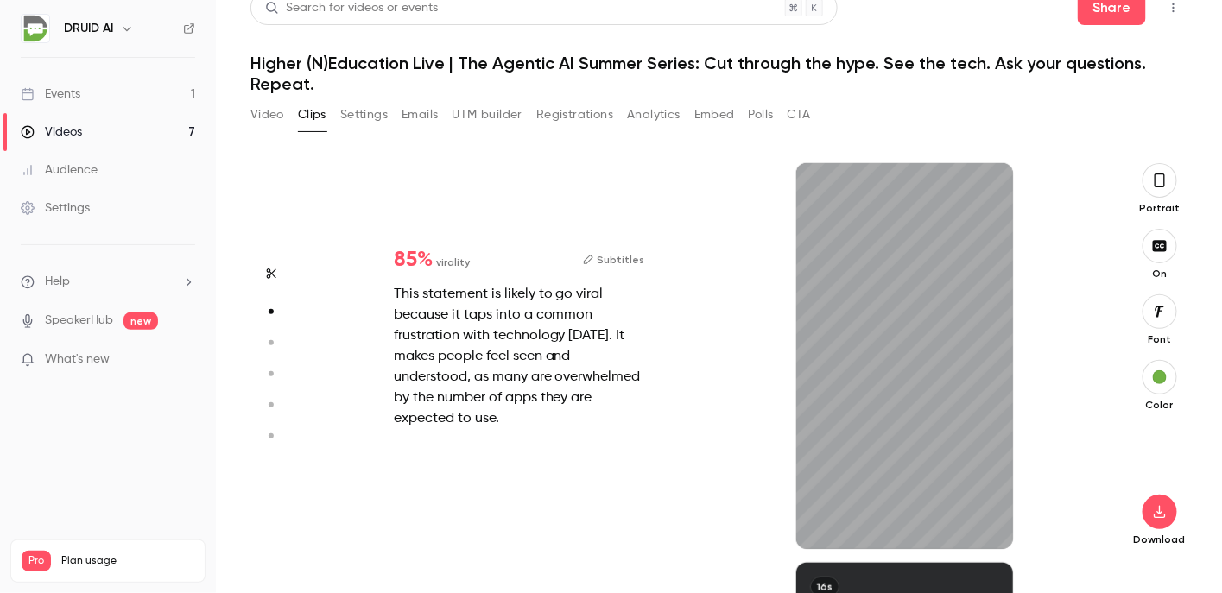
scroll to position [400, 0]
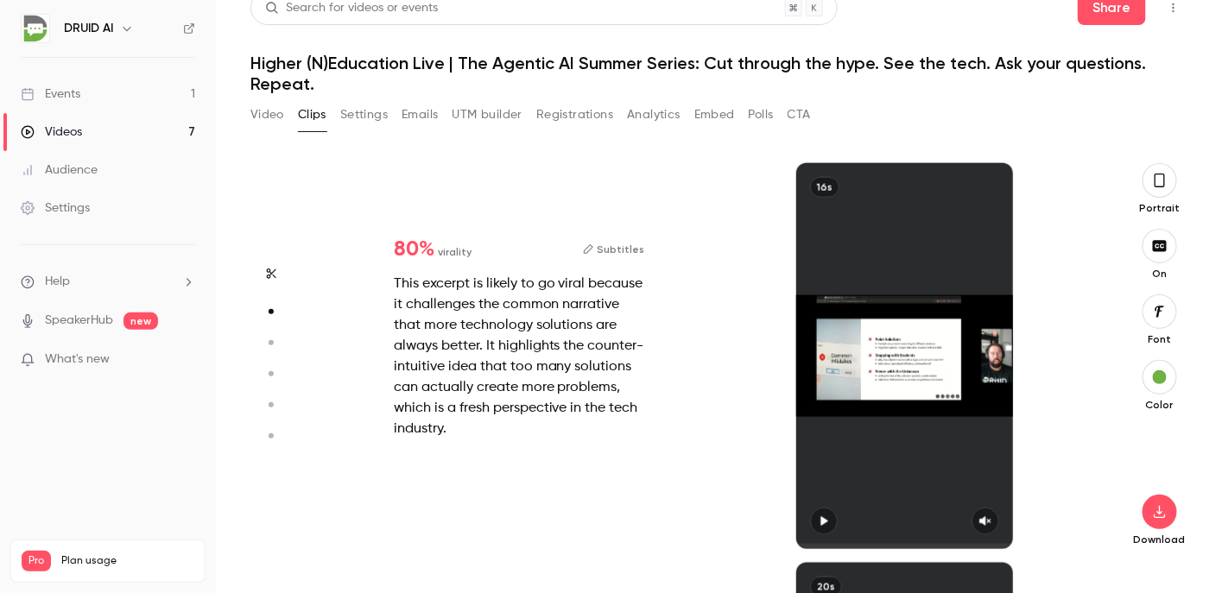
type input "*"
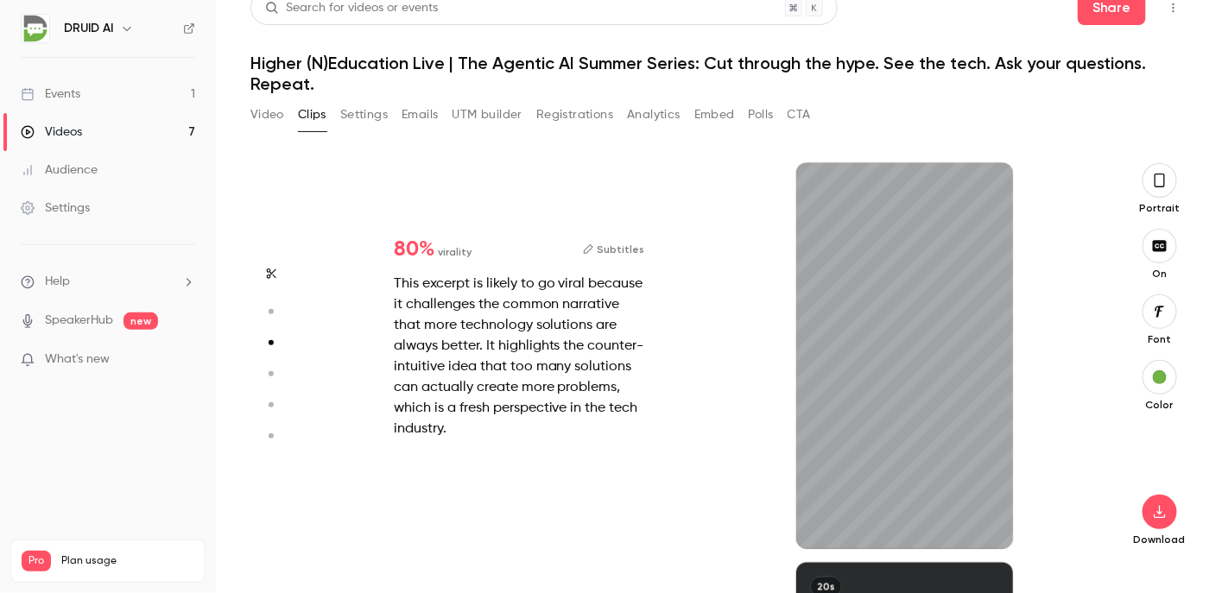
type input "*"
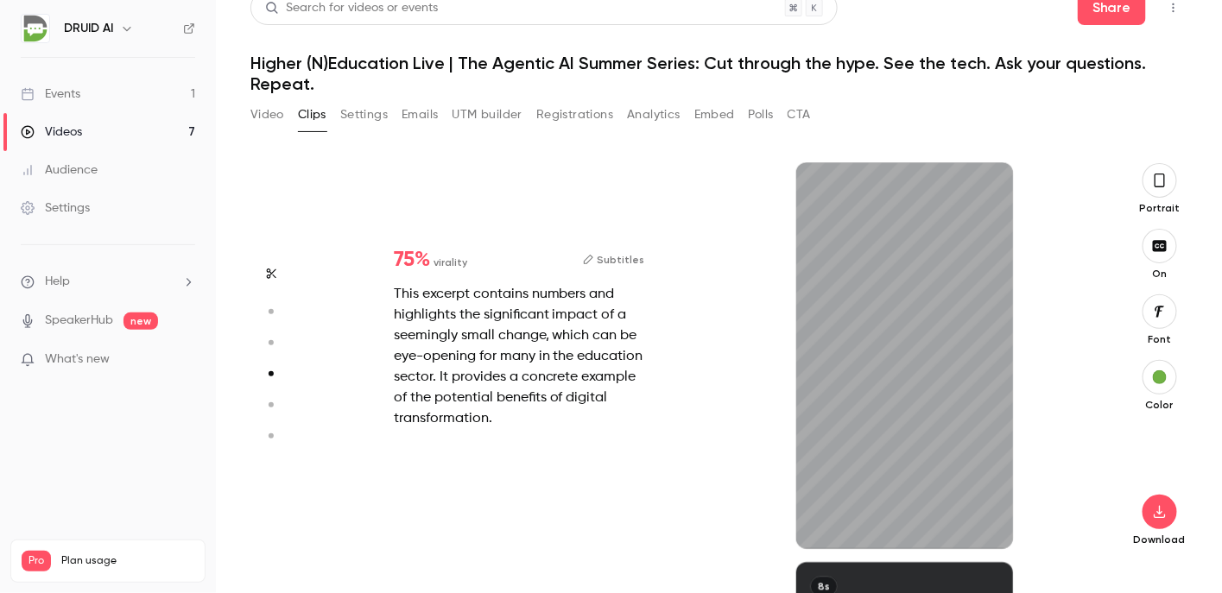
scroll to position [1200, 0]
click at [1149, 515] on icon "button" at bounding box center [1159, 512] width 21 height 14
type input "****"
click at [1047, 175] on div "20s" at bounding box center [905, 356] width 386 height 386
